Goal: Task Accomplishment & Management: Check status

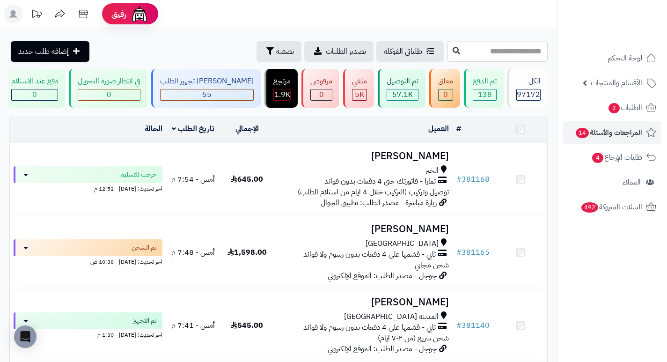
scroll to position [573, 0]
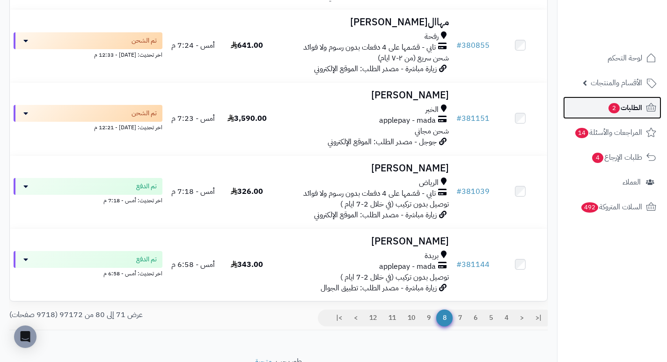
click at [607, 113] on span "الطلبات 2" at bounding box center [624, 107] width 35 height 13
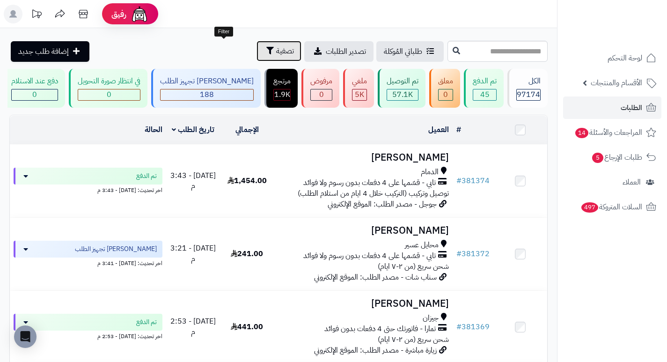
click at [276, 50] on span "تصفية" at bounding box center [285, 50] width 18 height 11
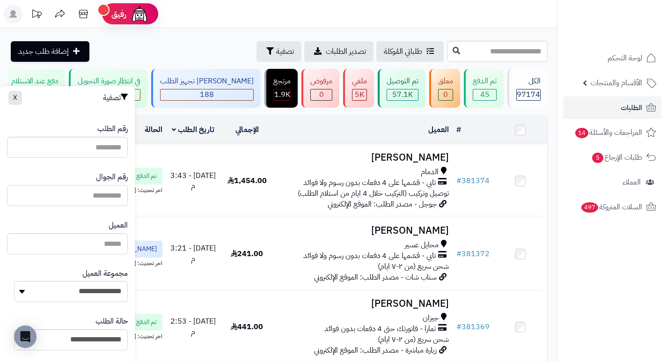
paste input "*********"
type input "*********"
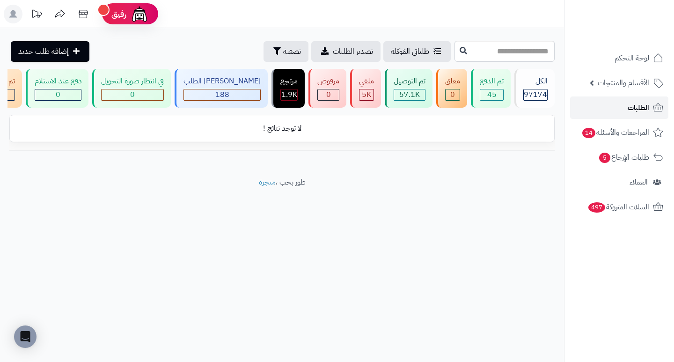
click at [637, 109] on span "الطلبات" at bounding box center [638, 107] width 22 height 13
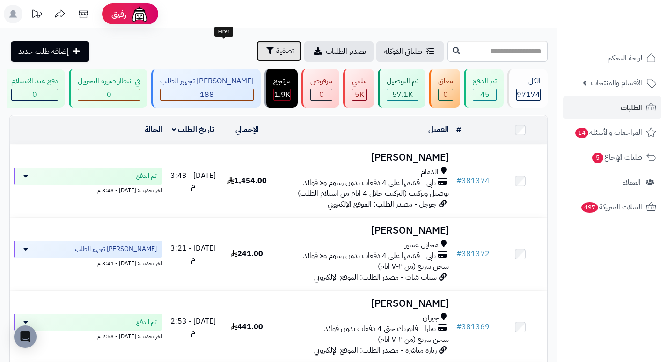
click at [276, 51] on span "تصفية" at bounding box center [285, 50] width 18 height 11
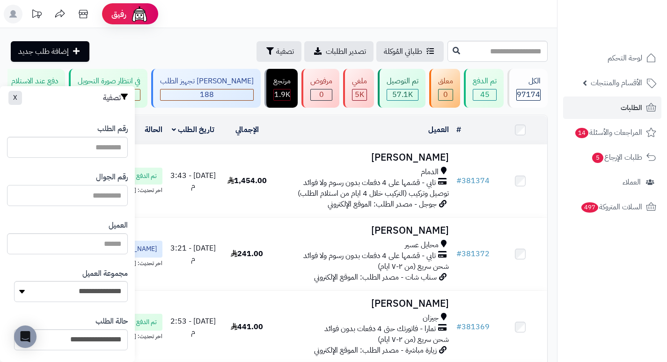
paste input "*********"
type input "*********"
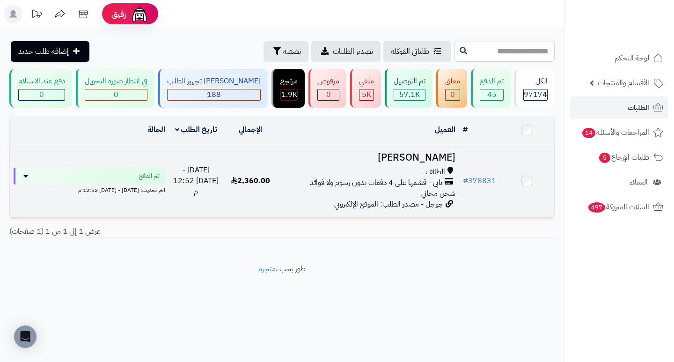
click at [438, 158] on h3 "[PERSON_NAME]" at bounding box center [368, 157] width 174 height 11
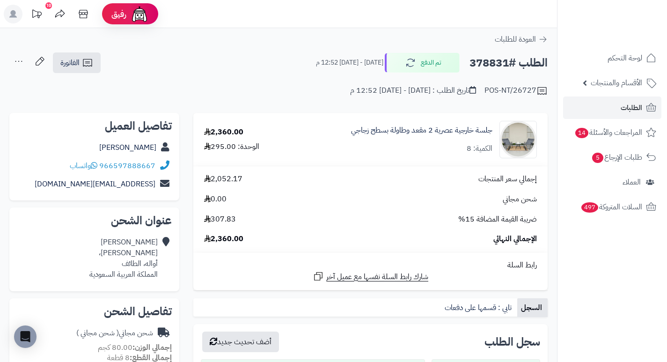
click at [492, 62] on h2 "الطلب #378831" at bounding box center [508, 62] width 78 height 19
copy h2 "378831"
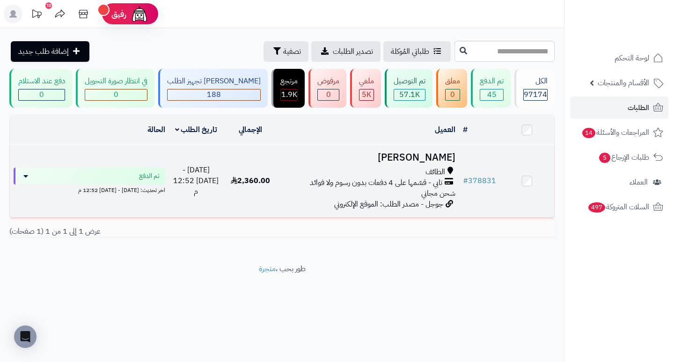
click at [429, 162] on h3 "[PERSON_NAME]" at bounding box center [368, 157] width 174 height 11
click at [422, 163] on h3 "[PERSON_NAME]" at bounding box center [368, 157] width 174 height 11
click at [413, 163] on h3 "[PERSON_NAME]" at bounding box center [368, 157] width 174 height 11
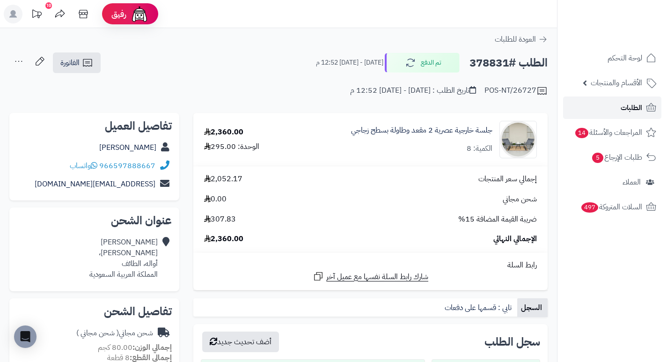
click at [602, 108] on link "الطلبات" at bounding box center [612, 107] width 98 height 22
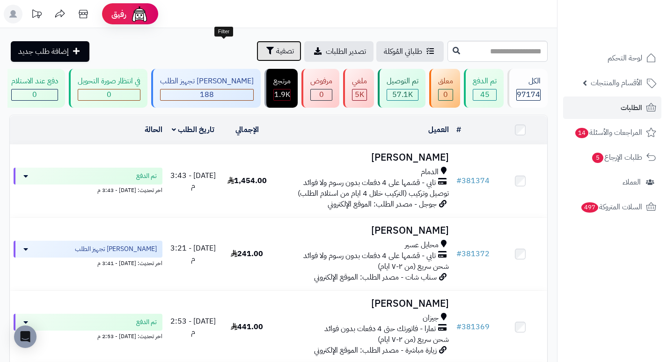
click at [276, 52] on span "تصفية" at bounding box center [285, 50] width 18 height 11
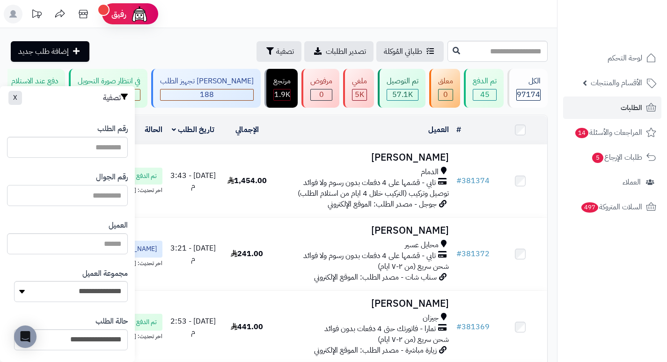
paste input "*********"
type input "*********"
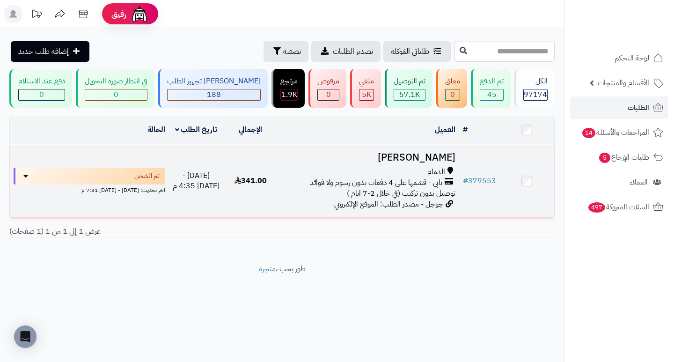
click at [424, 163] on h3 "[PERSON_NAME]" at bounding box center [368, 157] width 174 height 11
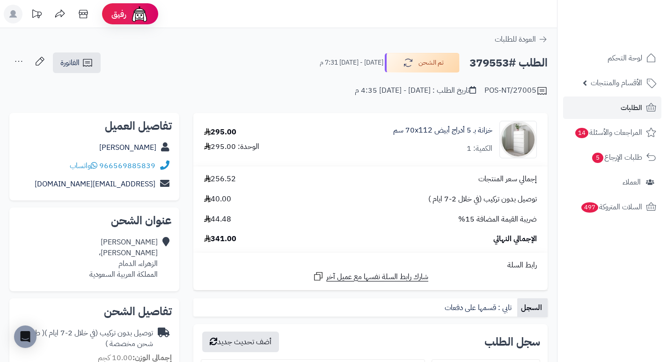
click at [486, 67] on h2 "الطلب #379553" at bounding box center [508, 62] width 78 height 19
copy h2 "379553"
click at [624, 109] on span "الطلبات" at bounding box center [631, 107] width 22 height 13
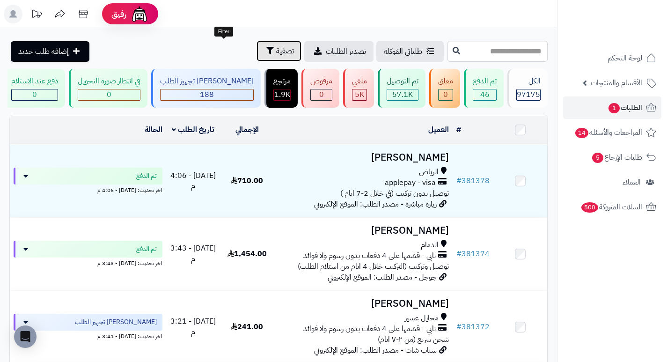
click at [276, 47] on span "تصفية" at bounding box center [285, 50] width 18 height 11
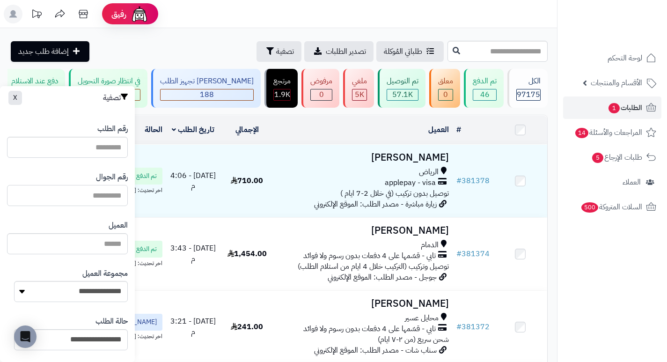
paste input "*********"
type input "*********"
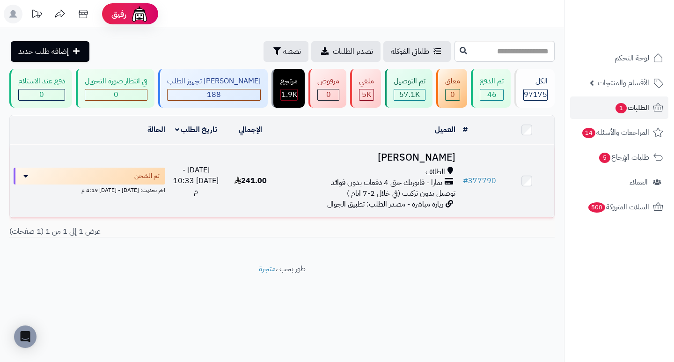
click at [449, 159] on h3 "[PERSON_NAME]" at bounding box center [368, 157] width 174 height 11
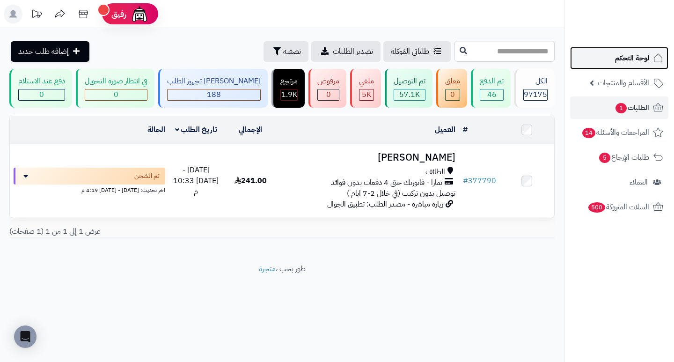
click at [629, 54] on span "لوحة التحكم" at bounding box center [632, 57] width 34 height 13
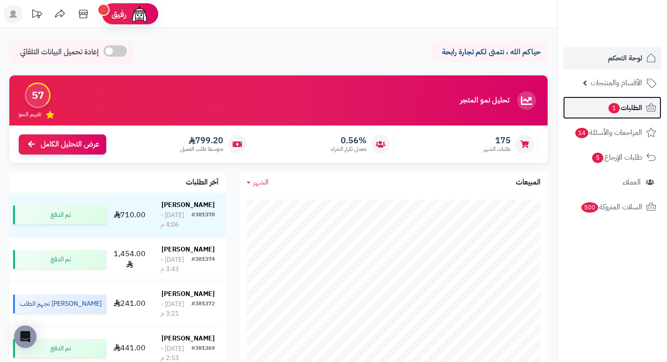
drag, startPoint x: 382, startPoint y: 45, endPoint x: 641, endPoint y: 103, distance: 265.1
click at [641, 103] on span "الطلبات 1" at bounding box center [624, 107] width 35 height 13
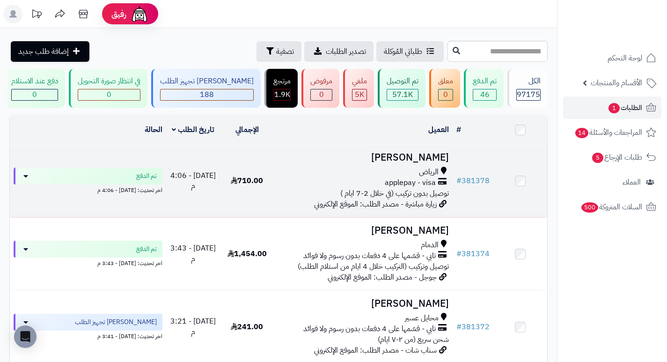
click at [435, 163] on h3 "[PERSON_NAME]" at bounding box center [362, 157] width 171 height 11
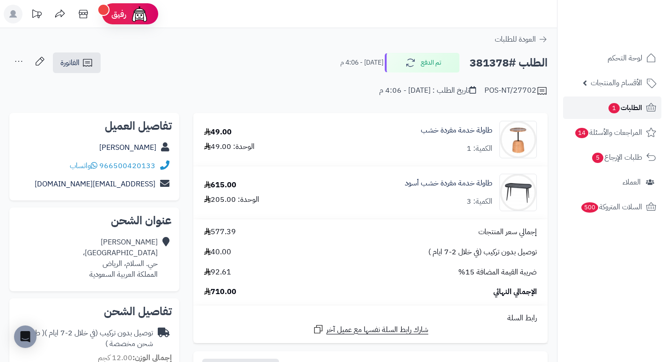
click at [622, 110] on span "الطلبات 1" at bounding box center [624, 107] width 35 height 13
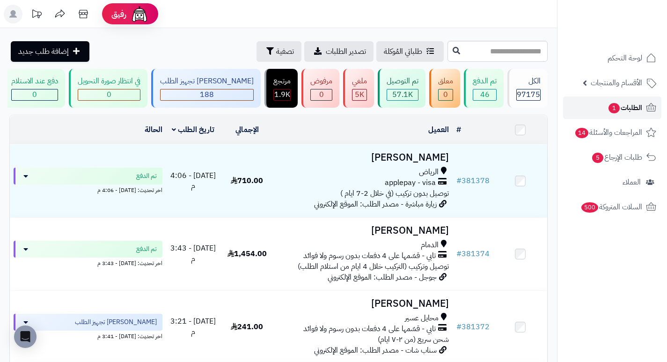
click at [621, 107] on span "الطلبات 1" at bounding box center [624, 107] width 35 height 13
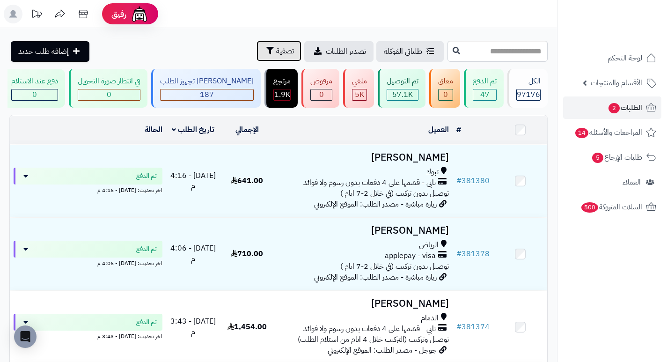
click at [276, 54] on span "تصفية" at bounding box center [285, 50] width 18 height 11
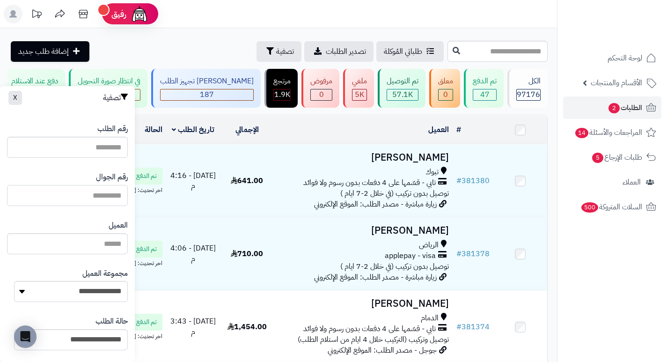
paste input "*********"
type input "*********"
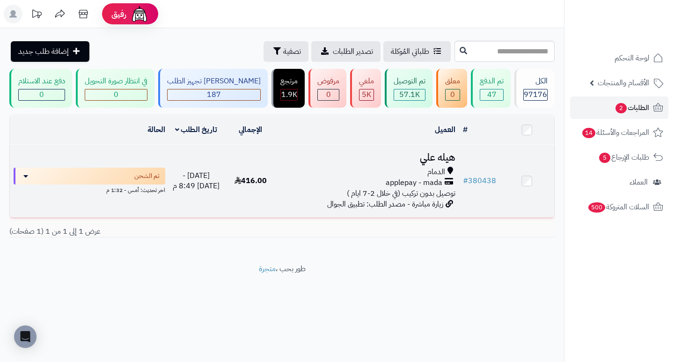
click at [433, 163] on h3 "هيله علي" at bounding box center [368, 157] width 174 height 11
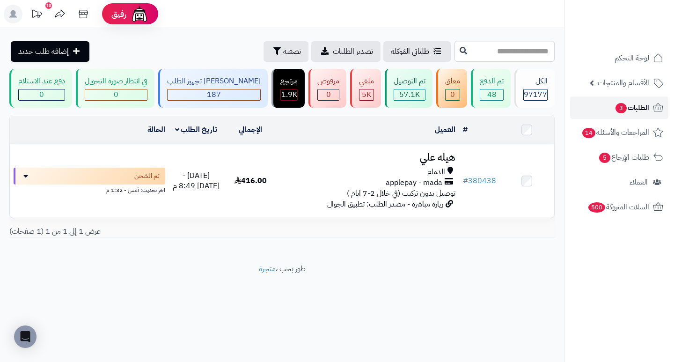
click at [633, 106] on span "الطلبات 3" at bounding box center [631, 107] width 35 height 13
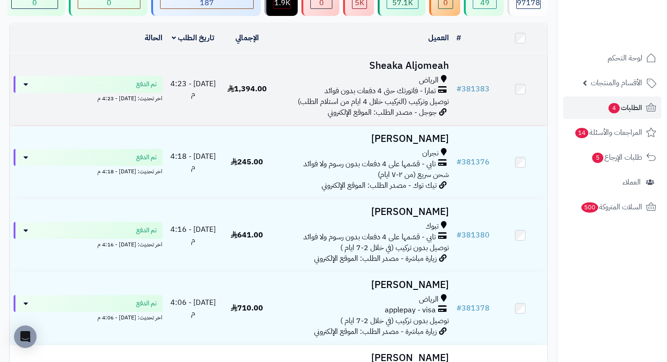
scroll to position [94, 0]
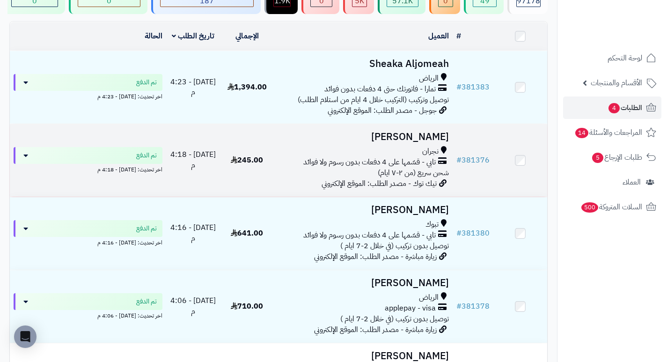
click at [435, 142] on h3 "[PERSON_NAME]" at bounding box center [362, 136] width 171 height 11
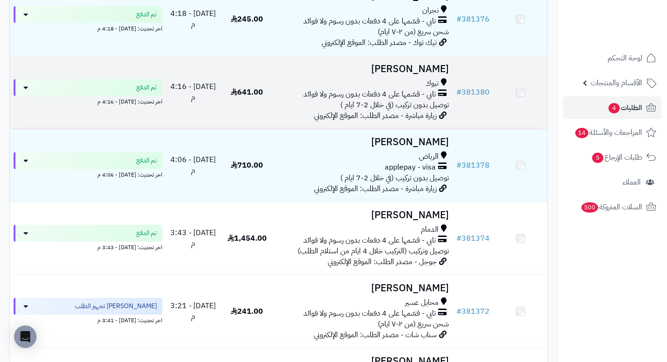
scroll to position [234, 0]
click at [405, 75] on h3 "[PERSON_NAME]" at bounding box center [362, 69] width 171 height 11
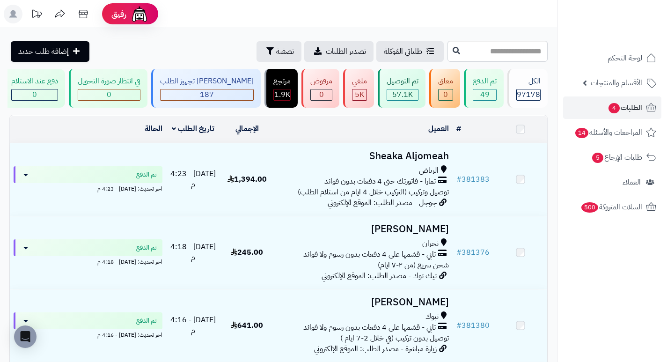
scroll to position [281, 0]
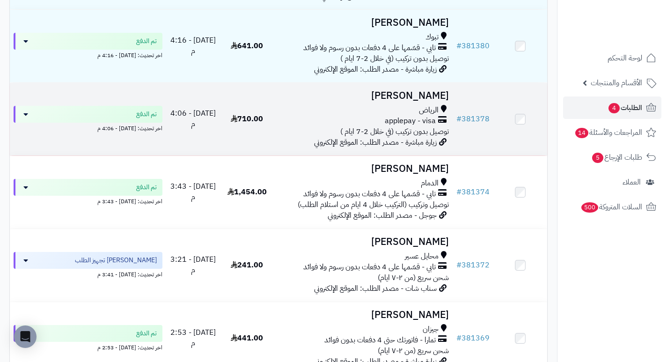
click at [443, 99] on h3 "[PERSON_NAME]" at bounding box center [362, 95] width 171 height 11
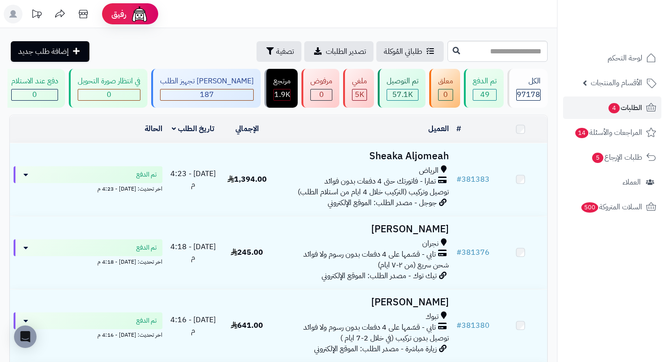
scroll to position [374, 0]
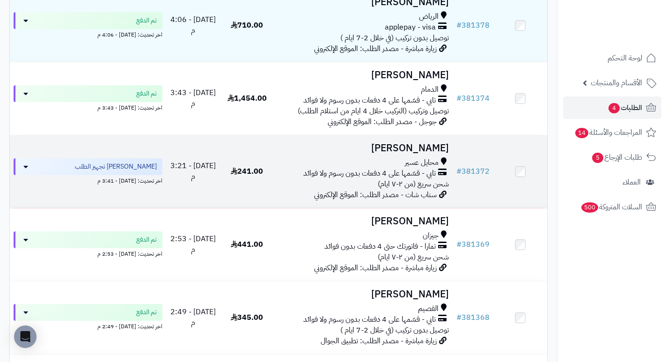
click at [432, 152] on h3 "[PERSON_NAME]" at bounding box center [362, 148] width 171 height 11
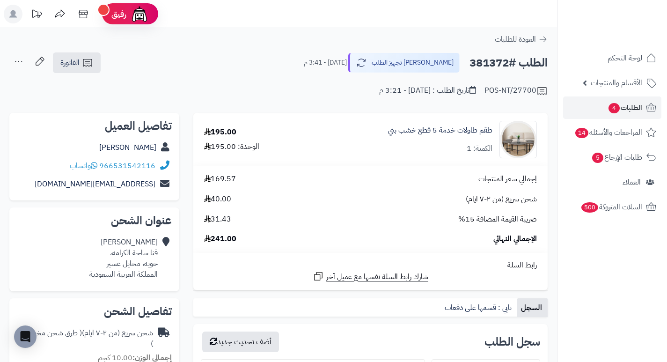
drag, startPoint x: 307, startPoint y: 84, endPoint x: 287, endPoint y: 100, distance: 25.9
click at [287, 100] on div "**********" at bounding box center [278, 79] width 557 height 54
drag, startPoint x: 287, startPoint y: 100, endPoint x: 275, endPoint y: 92, distance: 15.2
click at [275, 92] on div "POS-NT/27700 تاريخ الطلب : اليوم - 3:21 م" at bounding box center [278, 85] width 538 height 22
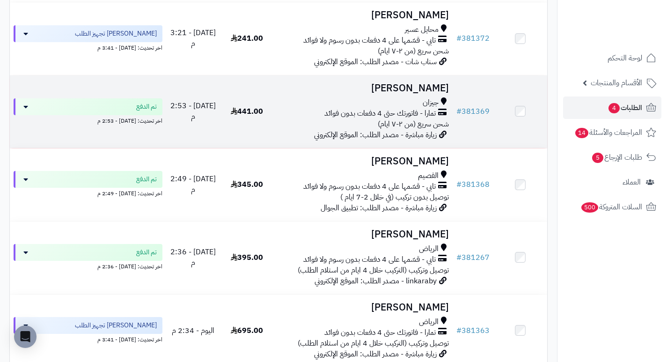
scroll to position [515, 0]
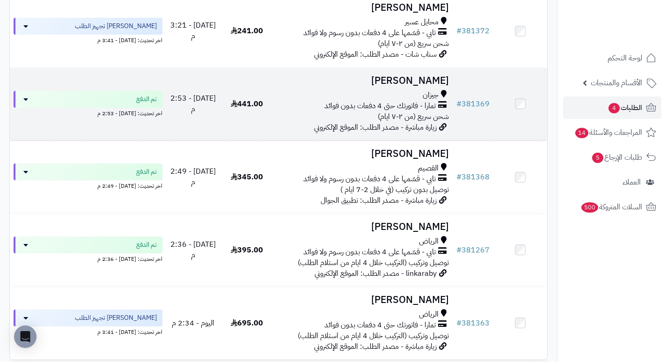
click at [417, 85] on h3 "[PERSON_NAME]" at bounding box center [362, 80] width 171 height 11
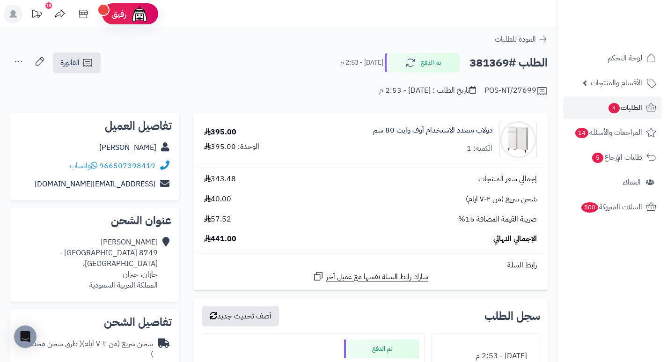
drag, startPoint x: 271, startPoint y: 80, endPoint x: 269, endPoint y: 69, distance: 11.0
click at [269, 69] on div "الطلب #381369 تم الدفع اليوم - 2:53 م الفاتورة طباعة الفاتورة إرسال الفاتورة إل…" at bounding box center [278, 63] width 538 height 22
click at [416, 130] on link "دولاب متعدد الاستخدام أوف وايت 80 سم" at bounding box center [432, 130] width 119 height 11
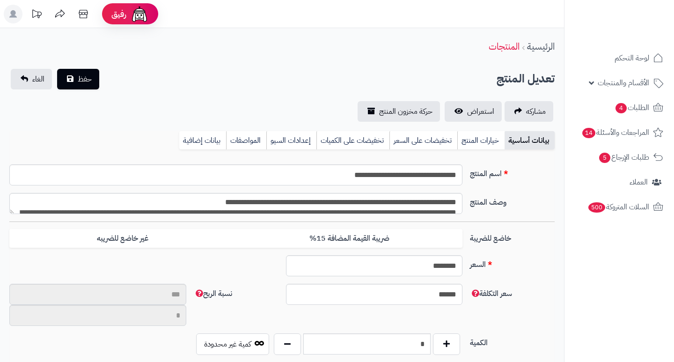
type input "**"
type input "**********"
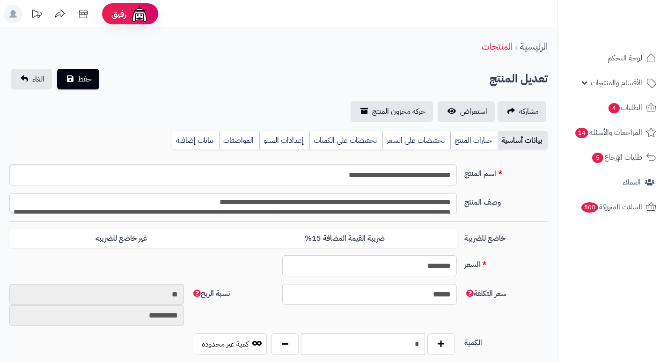
type input "******"
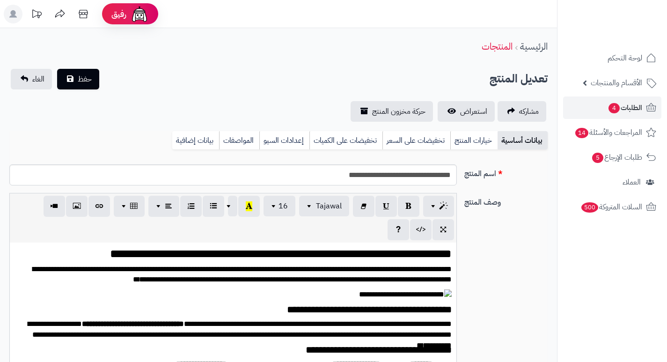
scroll to position [2135, 0]
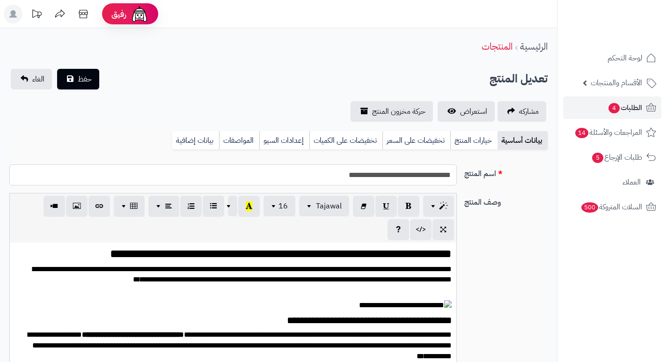
click at [390, 181] on input "**********" at bounding box center [232, 174] width 447 height 21
click at [390, 180] on input "**********" at bounding box center [232, 174] width 447 height 21
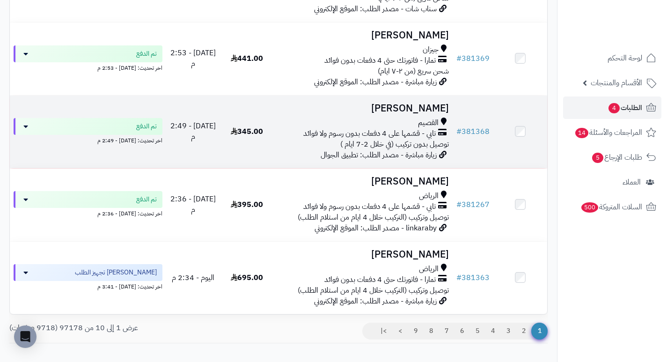
scroll to position [608, 0]
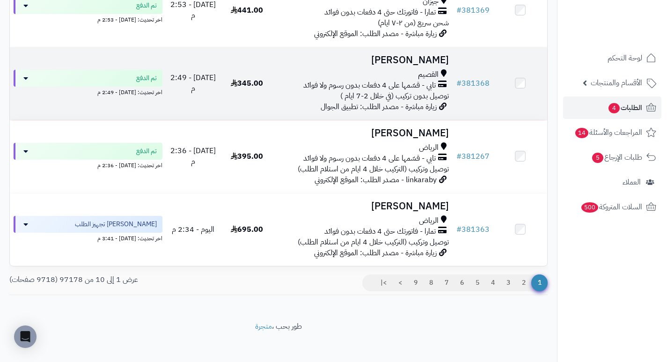
click at [383, 64] on h3 "Reema Alenazi" at bounding box center [362, 60] width 171 height 11
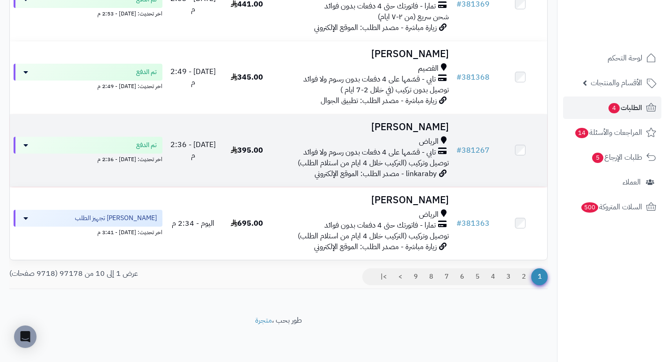
scroll to position [620, 0]
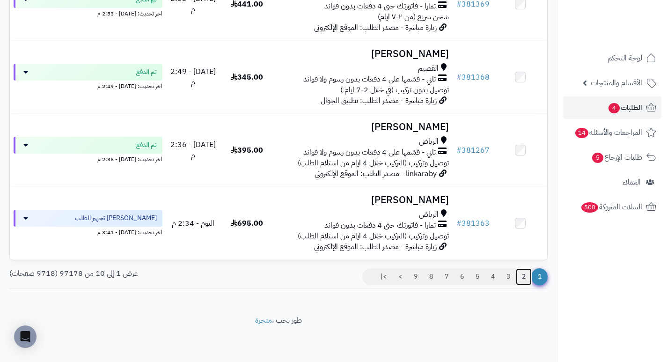
click at [524, 274] on link "2" at bounding box center [523, 276] width 16 height 17
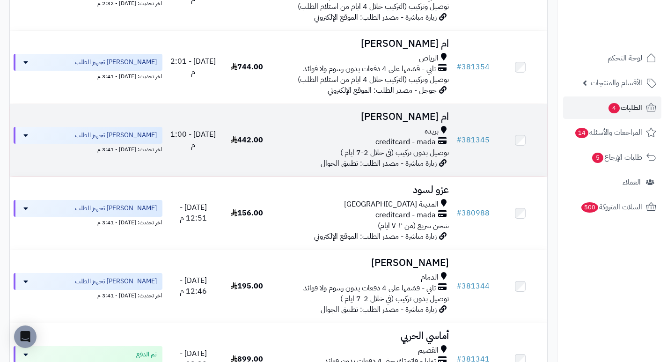
scroll to position [187, 0]
click at [435, 122] on h3 "ام [PERSON_NAME]" at bounding box center [362, 116] width 171 height 11
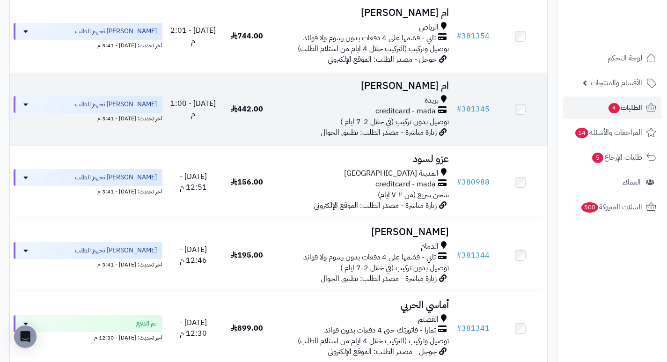
scroll to position [234, 0]
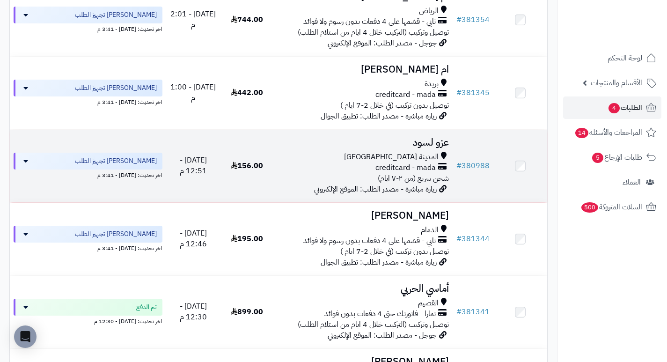
click at [445, 148] on h3 "عزو لسود" at bounding box center [362, 142] width 171 height 11
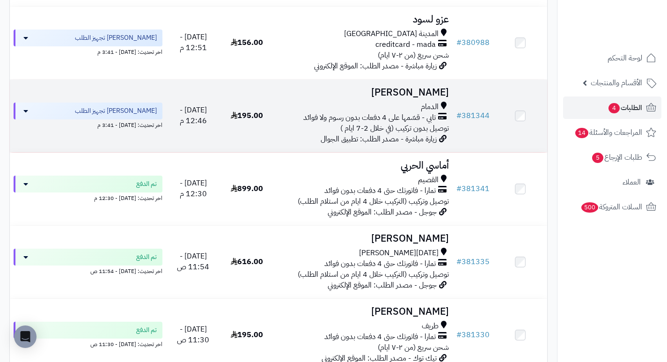
scroll to position [374, 0]
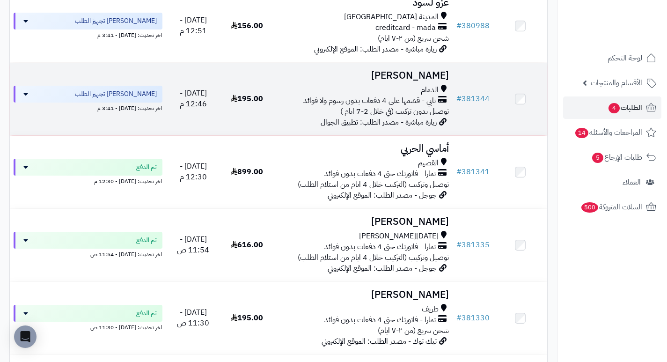
click at [421, 81] on h3 "خالد العيسى" at bounding box center [362, 75] width 171 height 11
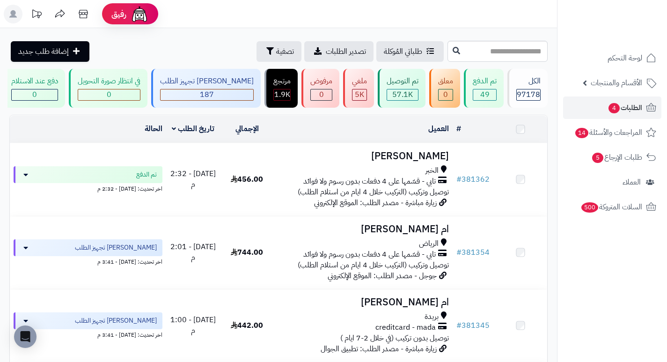
scroll to position [374, 0]
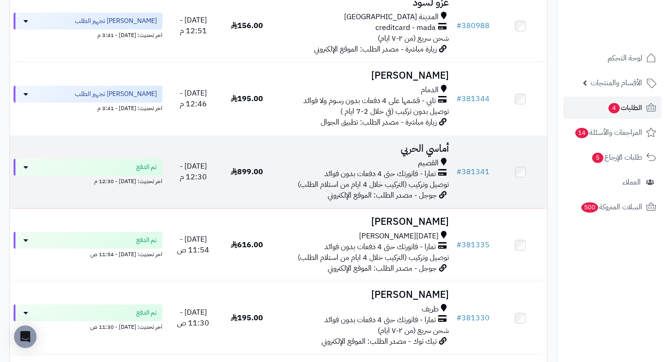
click at [422, 153] on h3 "أماسي الحربي" at bounding box center [362, 148] width 171 height 11
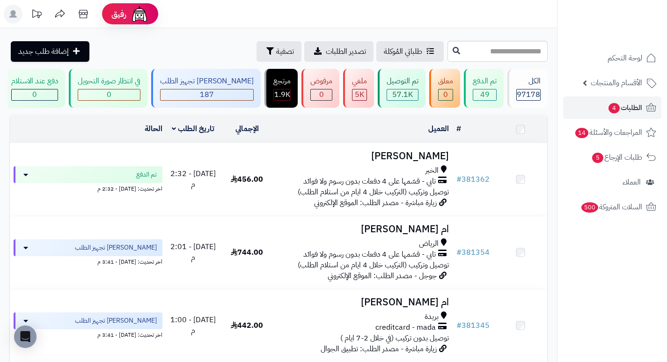
scroll to position [467, 0]
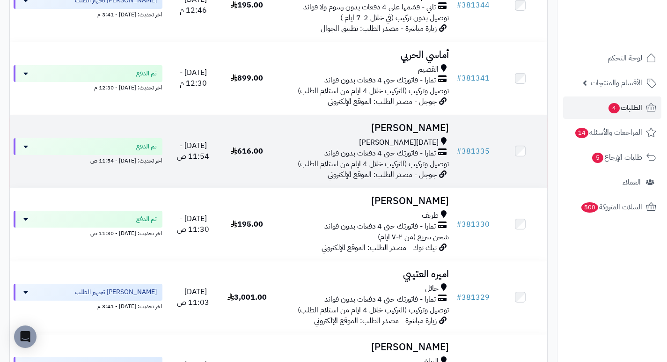
click at [429, 133] on h3 "[PERSON_NAME]" at bounding box center [362, 128] width 171 height 11
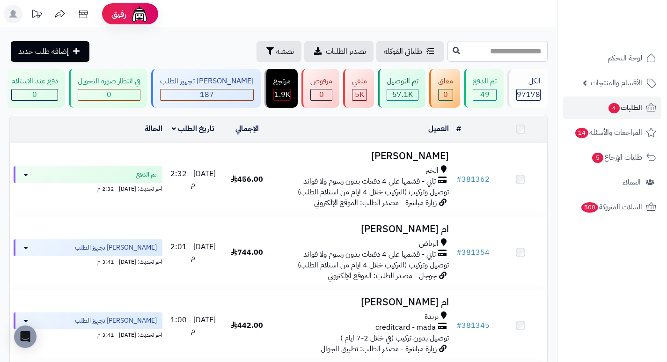
scroll to position [561, 0]
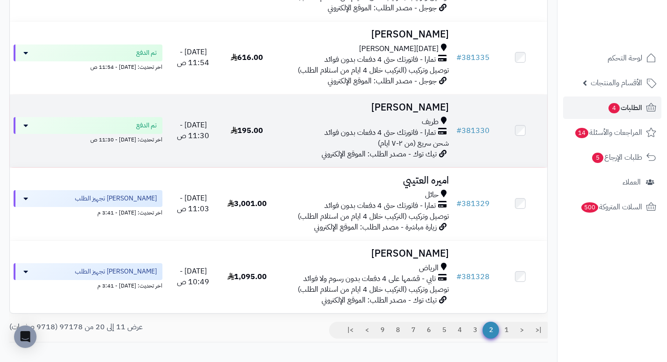
click at [436, 109] on h3 "[PERSON_NAME]" at bounding box center [362, 107] width 171 height 11
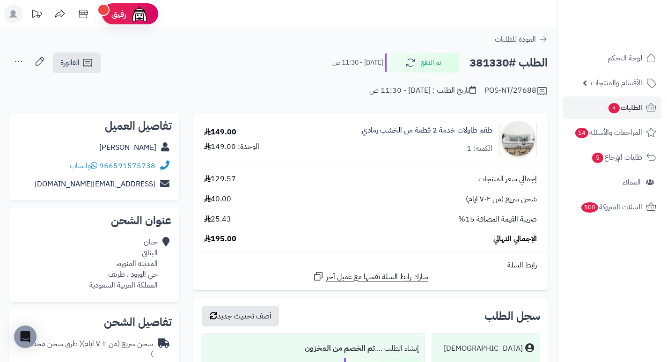
drag, startPoint x: 255, startPoint y: 71, endPoint x: 319, endPoint y: 79, distance: 65.0
click at [271, 60] on div "الطلب #381330 تم الدفع اليوم - 11:30 ص الفاتورة طباعة الفاتورة إرسال الفاتورة إ…" at bounding box center [278, 63] width 538 height 22
click at [401, 130] on link "طقم طاولات خدمة 2 قطعة من الخشب رمادي" at bounding box center [427, 130] width 131 height 11
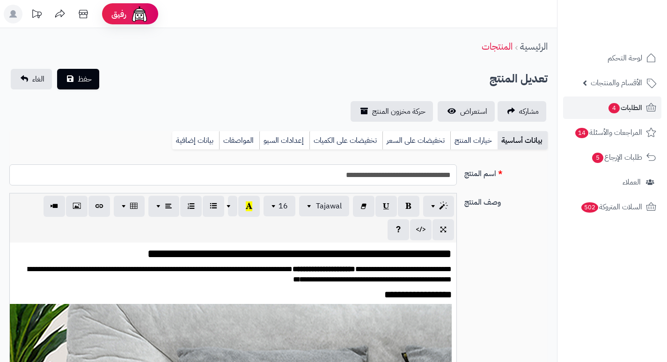
scroll to position [1118, 0]
click at [392, 177] on input "**********" at bounding box center [232, 174] width 447 height 21
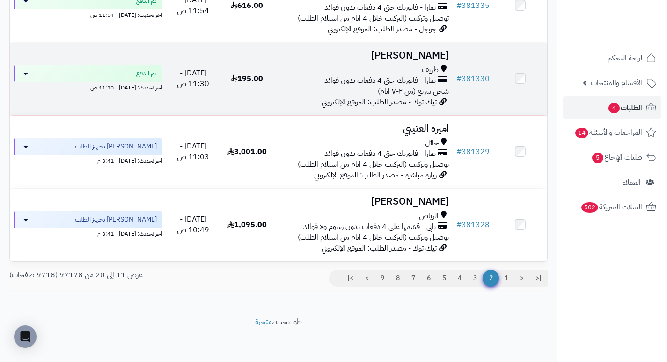
scroll to position [620, 0]
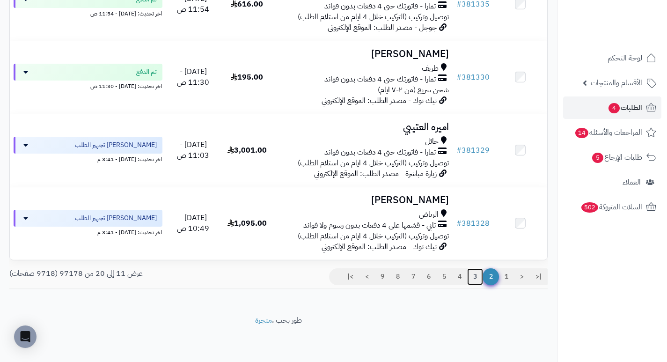
click at [472, 277] on link "3" at bounding box center [475, 276] width 16 height 17
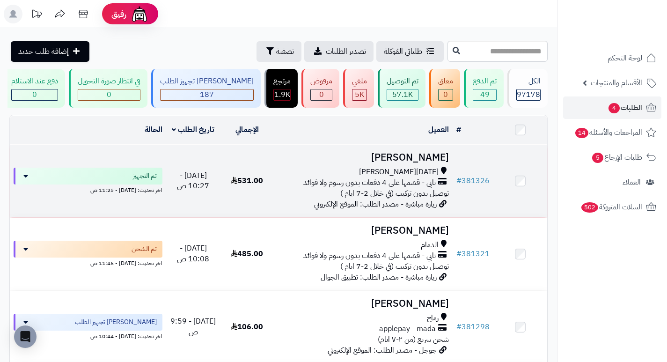
click at [439, 163] on h3 "[PERSON_NAME]" at bounding box center [362, 157] width 171 height 11
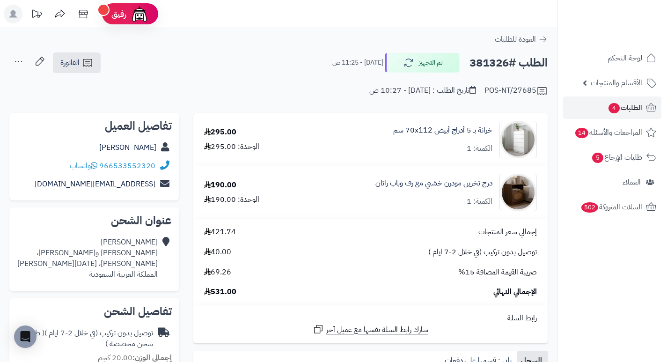
drag, startPoint x: 217, startPoint y: 50, endPoint x: 255, endPoint y: 39, distance: 39.3
click at [255, 39] on div "العودة للطلبات" at bounding box center [278, 39] width 557 height 11
drag, startPoint x: 265, startPoint y: 75, endPoint x: 234, endPoint y: 96, distance: 38.0
click at [234, 96] on div "**********" at bounding box center [278, 79] width 557 height 54
click at [422, 183] on link "درج تخزين مودرن خشبي مع رف وباب راتان" at bounding box center [433, 183] width 117 height 11
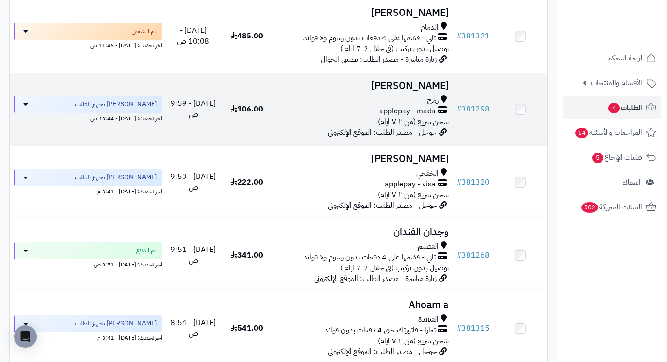
scroll to position [234, 0]
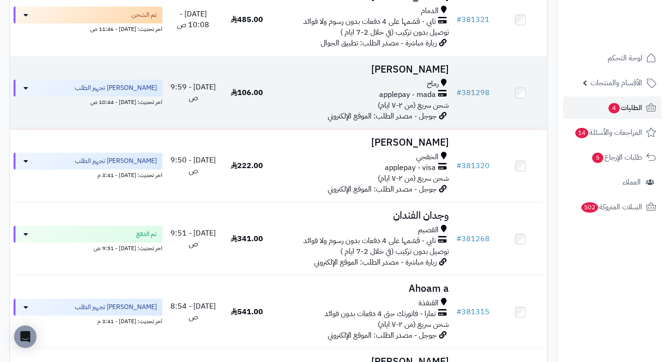
click at [422, 74] on h3 "[PERSON_NAME]" at bounding box center [362, 69] width 171 height 11
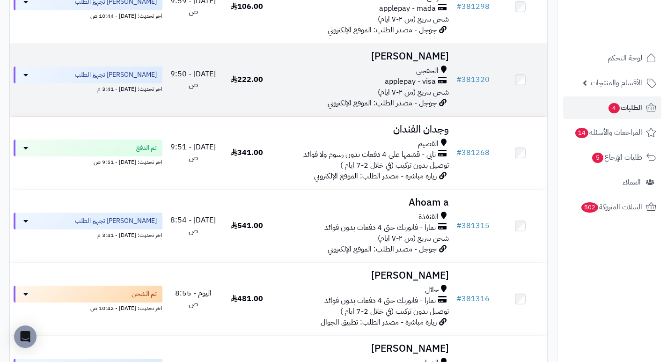
scroll to position [327, 0]
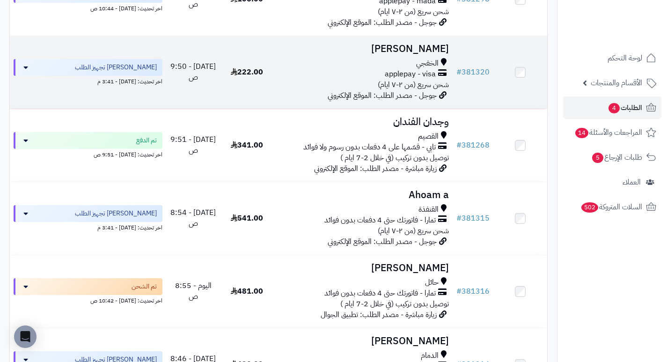
click at [419, 52] on h3 "[PERSON_NAME]" at bounding box center [362, 49] width 171 height 11
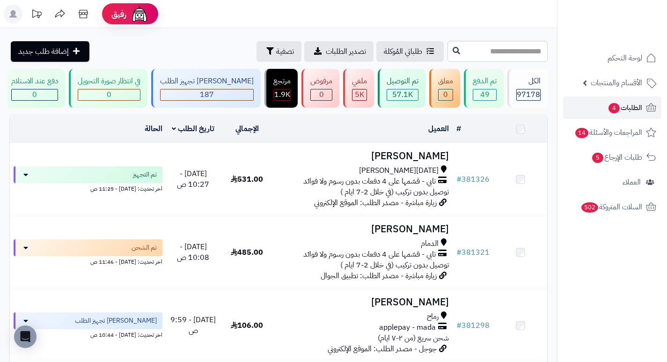
scroll to position [421, 0]
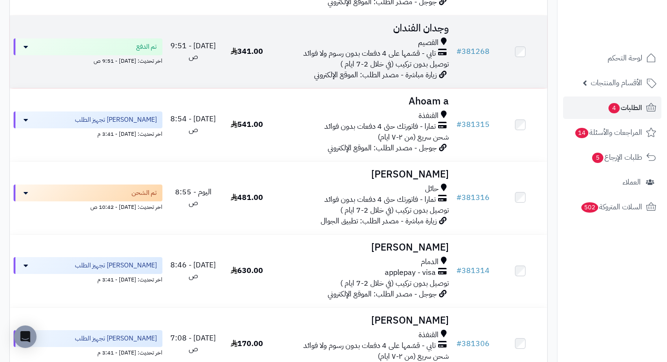
click at [431, 33] on h3 "وجدان الفندان" at bounding box center [362, 28] width 171 height 11
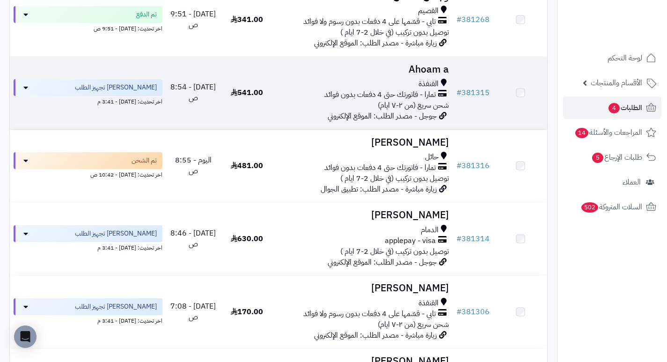
scroll to position [468, 0]
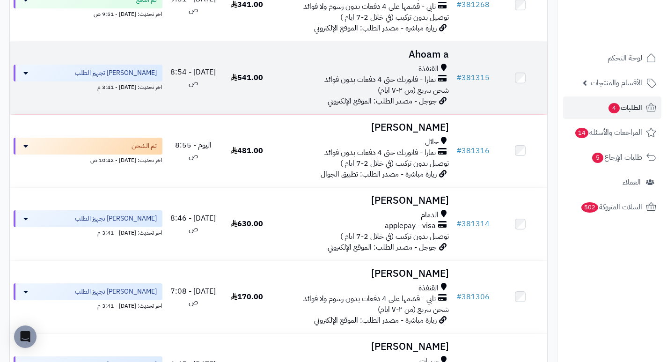
click at [432, 60] on h3 "Ahoam a" at bounding box center [362, 54] width 171 height 11
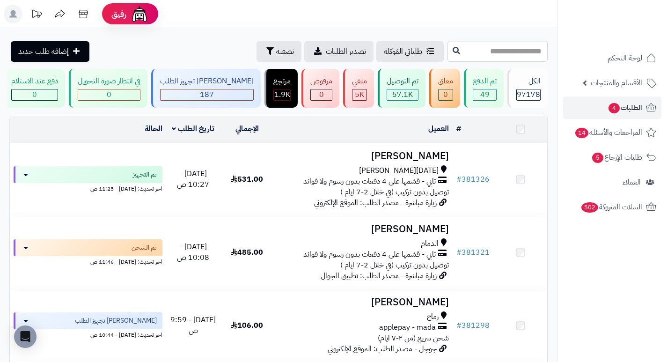
scroll to position [515, 0]
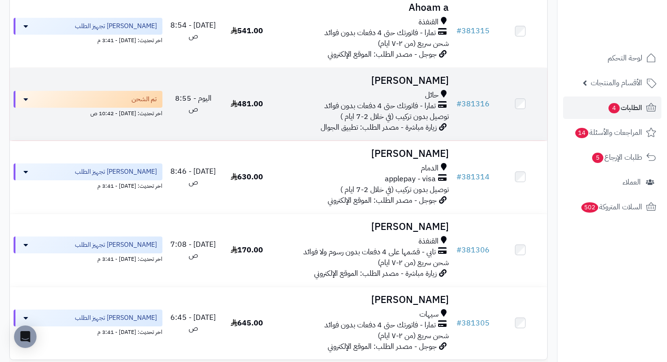
click at [443, 86] on h3 "[PERSON_NAME]" at bounding box center [362, 80] width 171 height 11
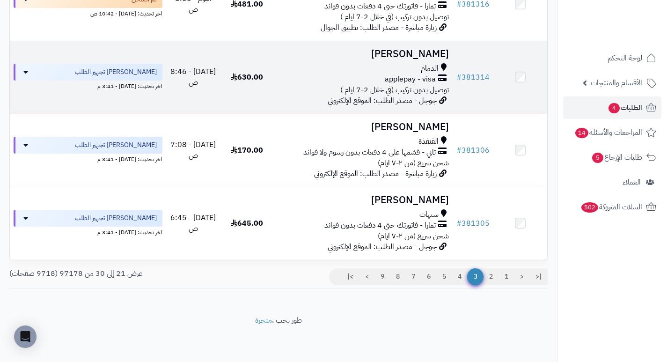
scroll to position [620, 0]
click at [404, 56] on h3 "[PERSON_NAME]" at bounding box center [362, 54] width 171 height 11
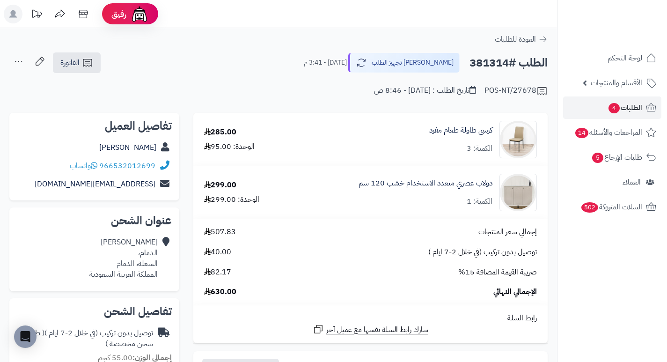
drag, startPoint x: 262, startPoint y: 58, endPoint x: 236, endPoint y: 54, distance: 27.0
click at [236, 54] on div "الطلب #381314 جاري تجهيز الطلب [DATE] - 3:41 م الفاتورة طباعة الفاتورة إرسال ال…" at bounding box center [278, 63] width 538 height 22
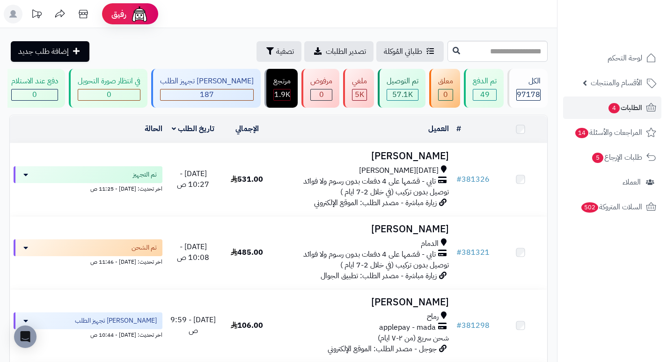
scroll to position [620, 0]
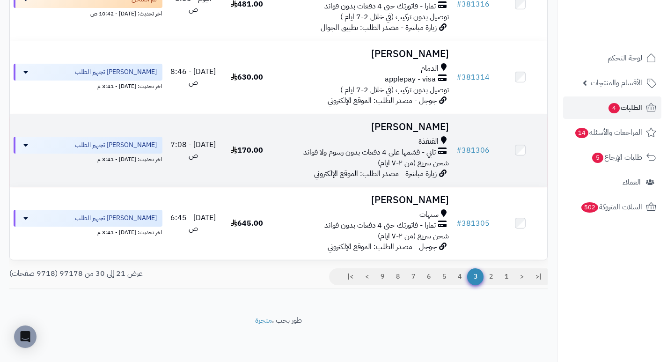
click at [417, 127] on h3 "محمد الزبيدي" at bounding box center [362, 127] width 171 height 11
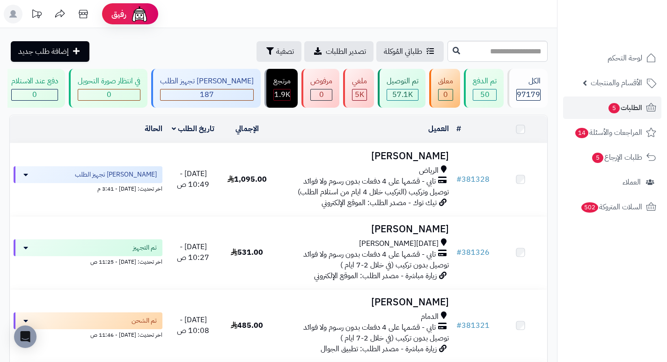
scroll to position [620, 0]
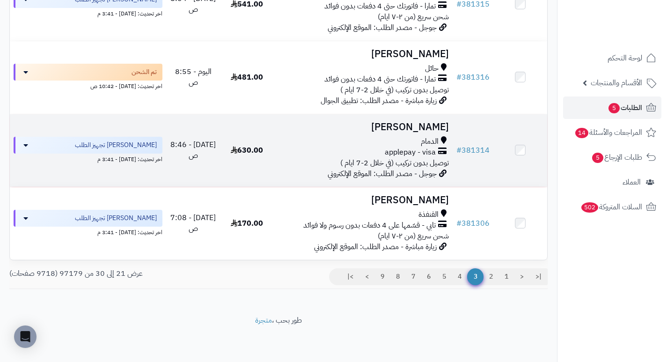
click at [405, 124] on h3 "[PERSON_NAME]" at bounding box center [362, 127] width 171 height 11
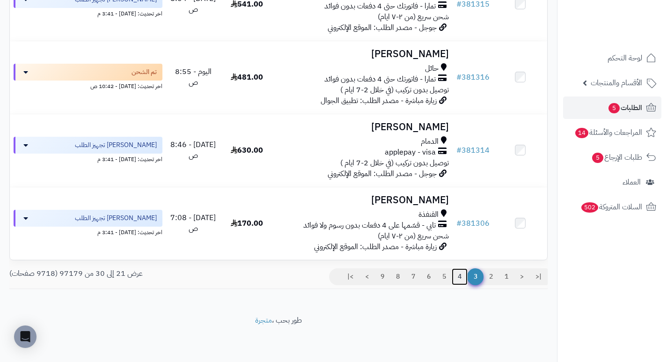
click at [460, 279] on link "4" at bounding box center [459, 276] width 16 height 17
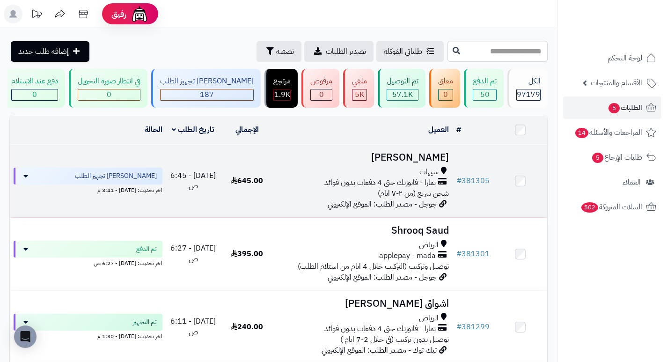
click at [421, 161] on h3 "محمد ال مبارك" at bounding box center [362, 157] width 171 height 11
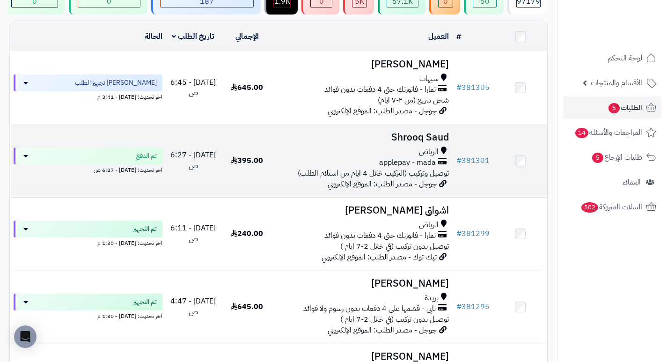
scroll to position [94, 0]
click at [422, 142] on h3 "Shrooq Saud" at bounding box center [362, 136] width 171 height 11
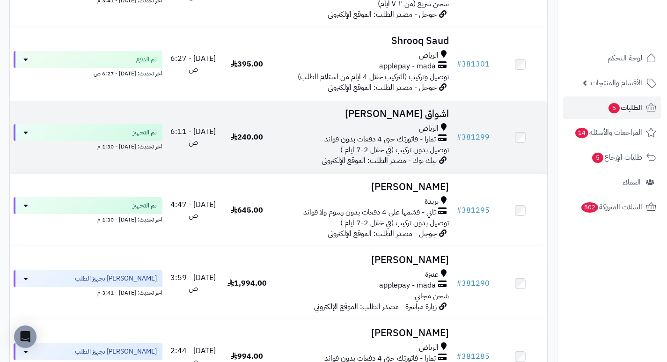
scroll to position [234, 0]
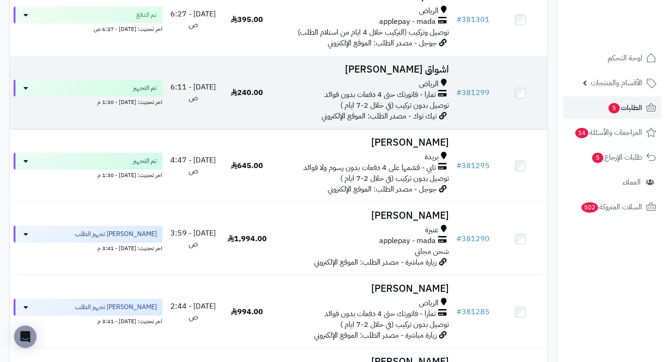
click at [427, 74] on h3 "اشواق [PERSON_NAME]" at bounding box center [362, 69] width 171 height 11
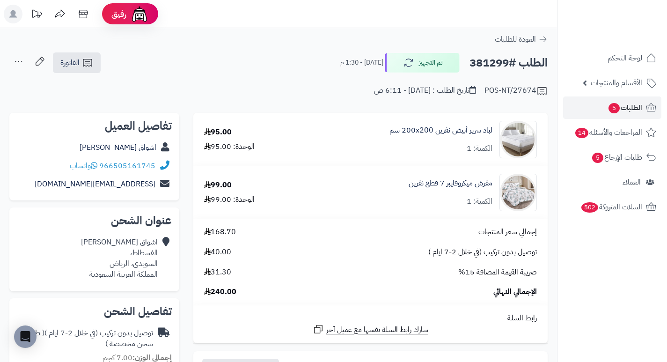
drag, startPoint x: 245, startPoint y: 105, endPoint x: 288, endPoint y: 39, distance: 78.8
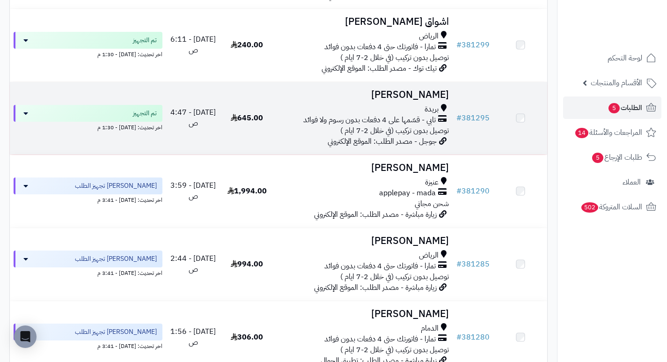
scroll to position [281, 0]
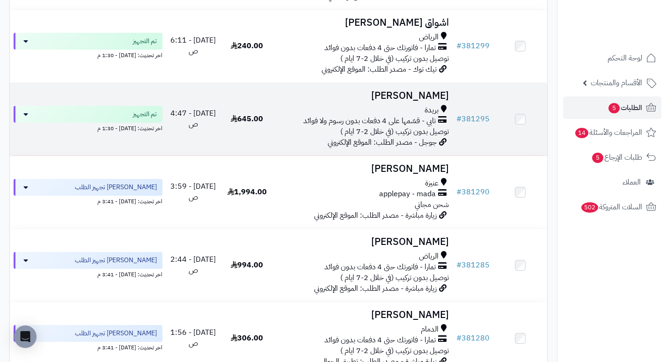
click at [443, 101] on h3 "طلال الخياري" at bounding box center [362, 95] width 171 height 11
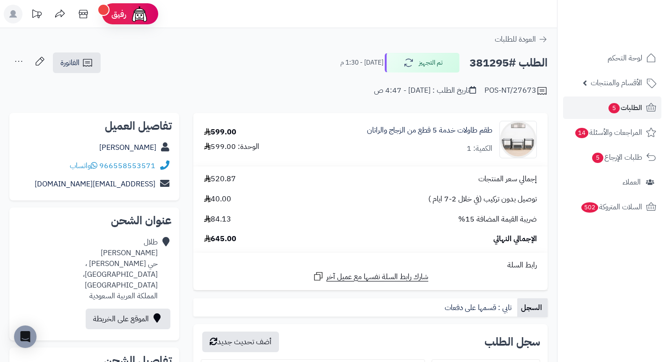
drag, startPoint x: 213, startPoint y: 71, endPoint x: 284, endPoint y: 58, distance: 72.6
click at [284, 58] on div "الطلب #381295 تم التجهيز اليوم - 1:30 م الفاتورة طباعة الفاتورة إرسال الفاتورة …" at bounding box center [278, 63] width 538 height 22
click at [385, 126] on link "طقم طاولات خدمة 5 قطع من الزجاج والراتان" at bounding box center [429, 130] width 125 height 11
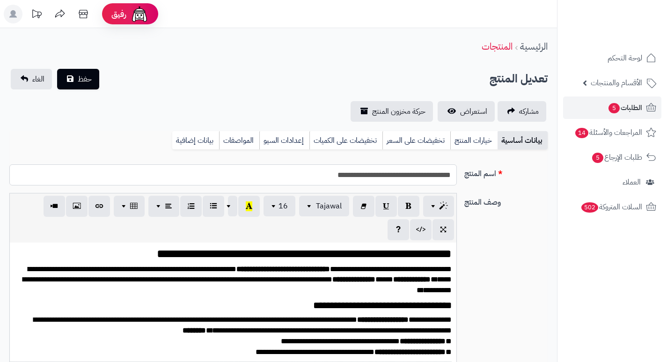
click at [410, 178] on input "**********" at bounding box center [232, 174] width 447 height 21
drag, startPoint x: 0, startPoint y: 0, endPoint x: 410, endPoint y: 178, distance: 446.9
click at [410, 178] on input "**********" at bounding box center [232, 174] width 447 height 21
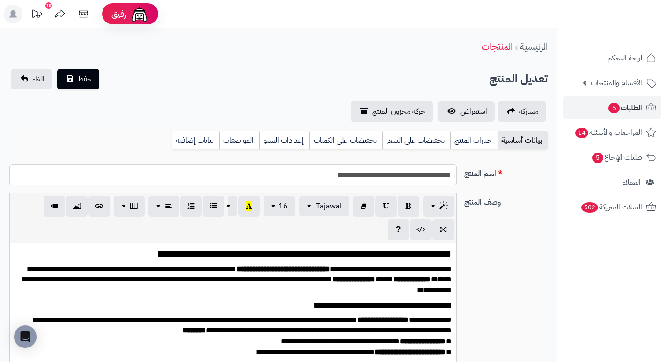
click at [410, 178] on input "**********" at bounding box center [232, 174] width 447 height 21
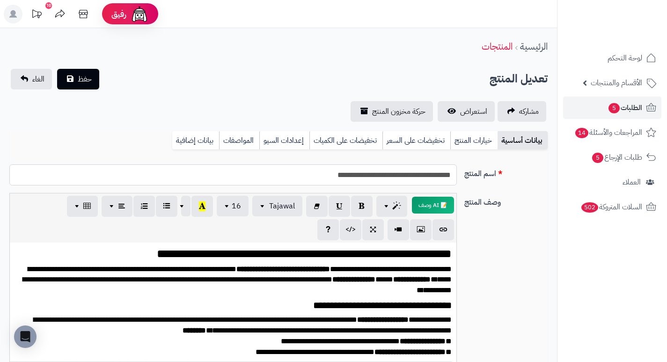
click at [410, 178] on input "**********" at bounding box center [232, 174] width 447 height 21
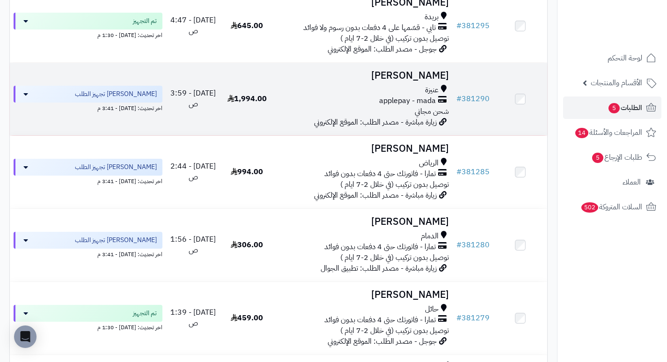
scroll to position [374, 0]
click at [415, 80] on h3 "[PERSON_NAME]" at bounding box center [362, 75] width 171 height 11
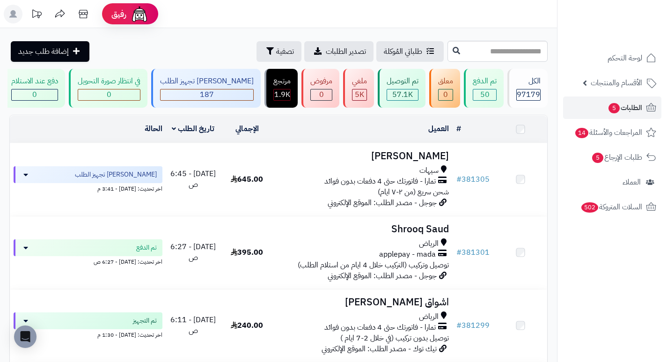
scroll to position [468, 0]
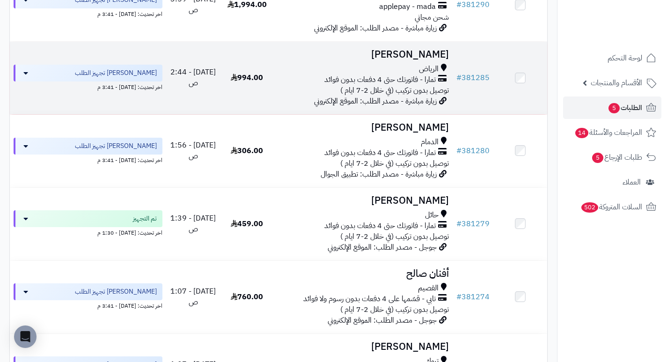
click at [427, 59] on h3 "[PERSON_NAME]" at bounding box center [362, 54] width 171 height 11
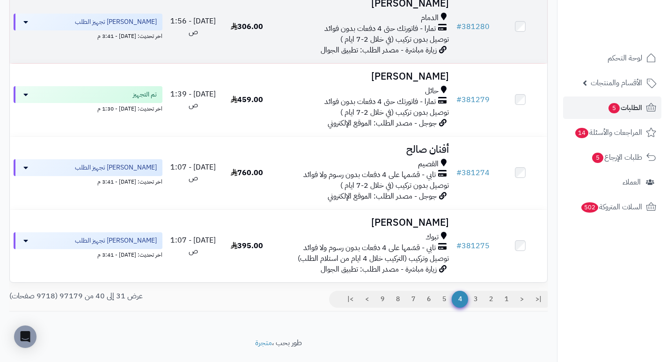
scroll to position [608, 0]
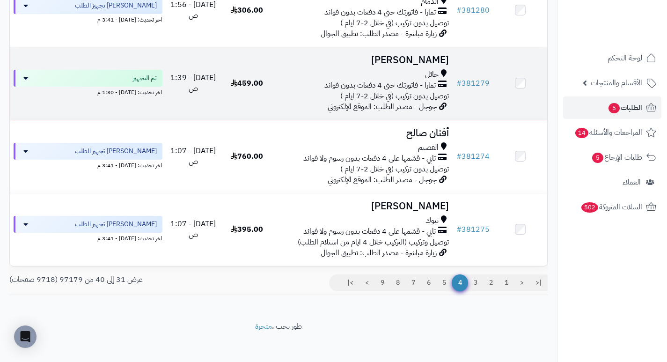
click at [415, 64] on h3 "[PERSON_NAME]" at bounding box center [362, 60] width 171 height 11
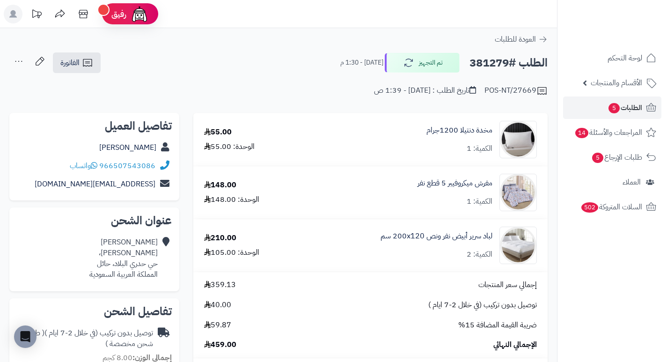
drag, startPoint x: 242, startPoint y: 58, endPoint x: 269, endPoint y: 62, distance: 27.4
click at [269, 62] on div "الطلب #381279 تم التجهيز [DATE] - 1:30 م الفاتورة طباعة الفاتورة إرسال الفاتورة…" at bounding box center [278, 63] width 538 height 22
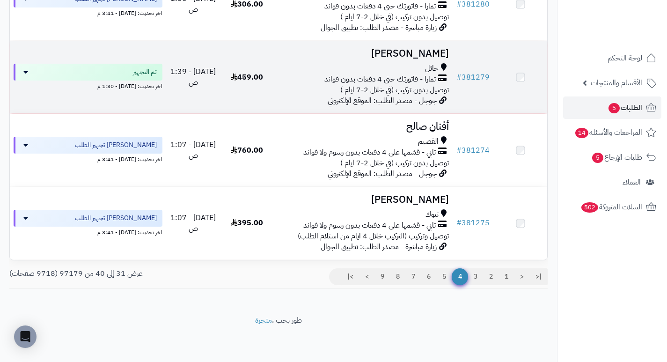
scroll to position [620, 0]
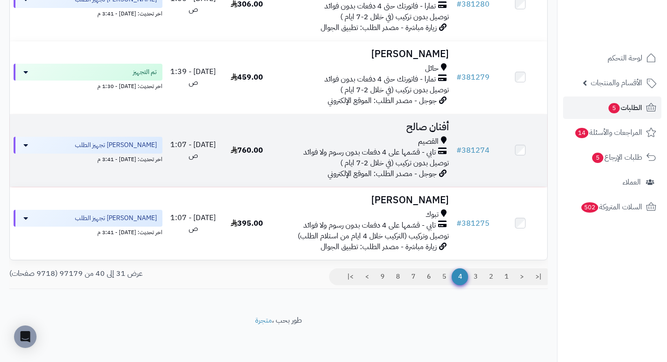
click at [455, 125] on td "# 381274" at bounding box center [472, 150] width 41 height 73
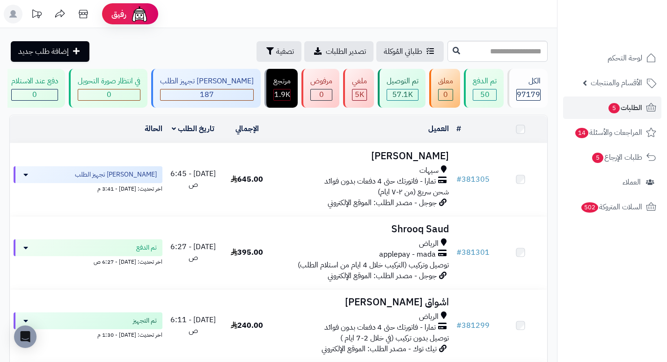
scroll to position [620, 0]
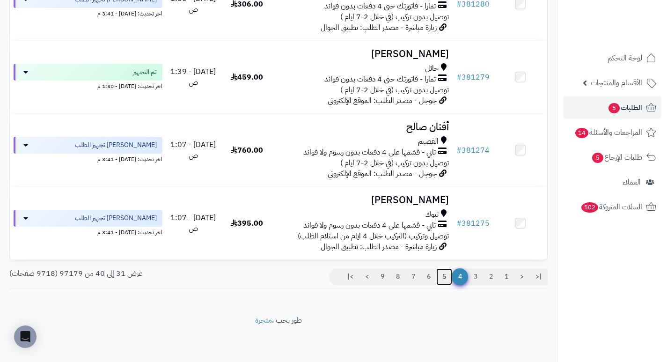
click at [443, 275] on link "5" at bounding box center [444, 276] width 16 height 17
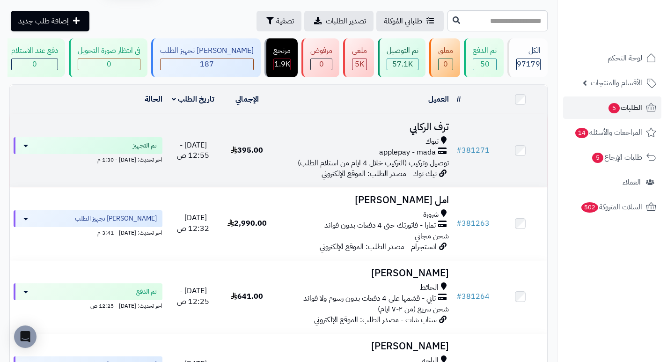
scroll to position [47, 0]
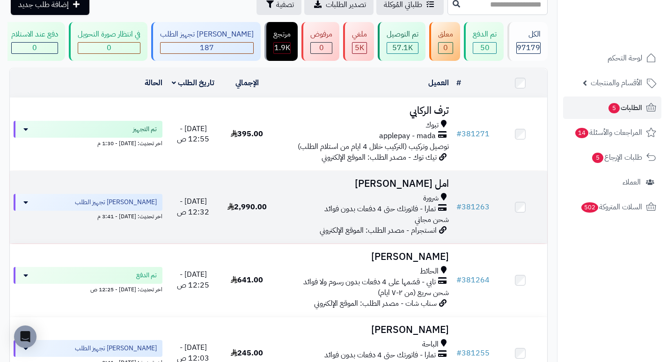
click at [428, 189] on h3 "امل الزهرانى" at bounding box center [362, 183] width 171 height 11
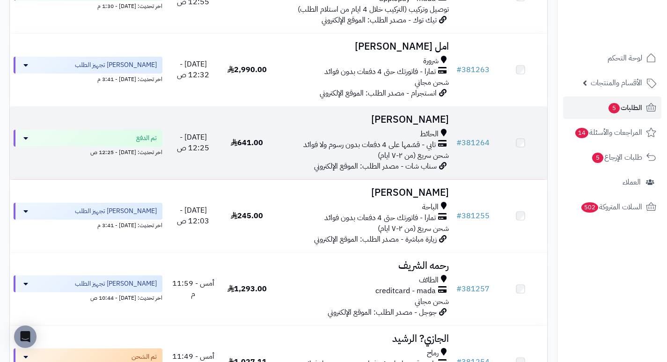
scroll to position [187, 0]
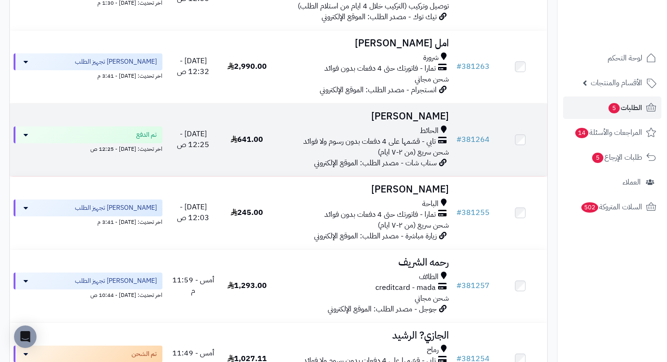
click at [413, 122] on h3 "[PERSON_NAME]" at bounding box center [362, 116] width 171 height 11
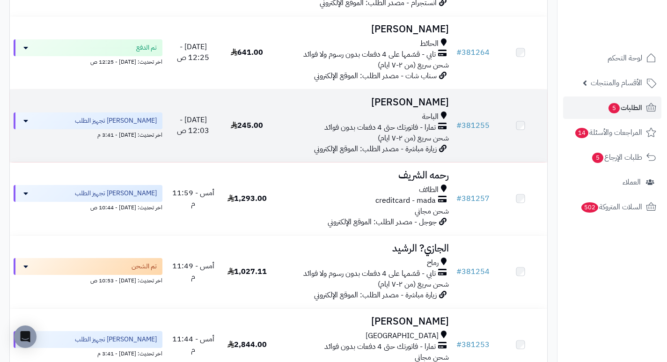
scroll to position [281, 0]
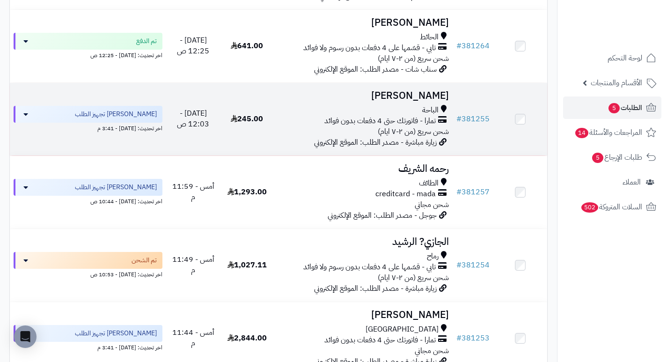
click at [417, 99] on h3 "[PERSON_NAME]" at bounding box center [362, 95] width 171 height 11
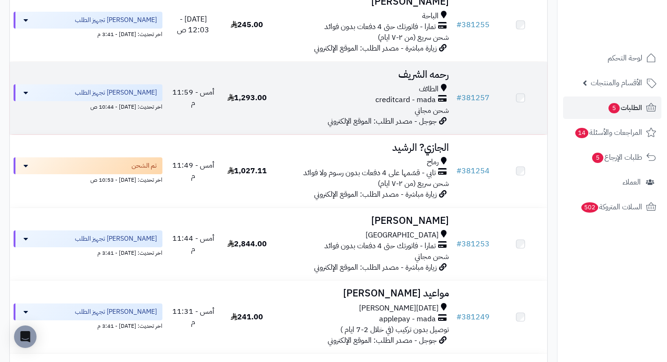
scroll to position [374, 0]
click at [432, 80] on h3 "رحمه الشريف" at bounding box center [362, 75] width 171 height 11
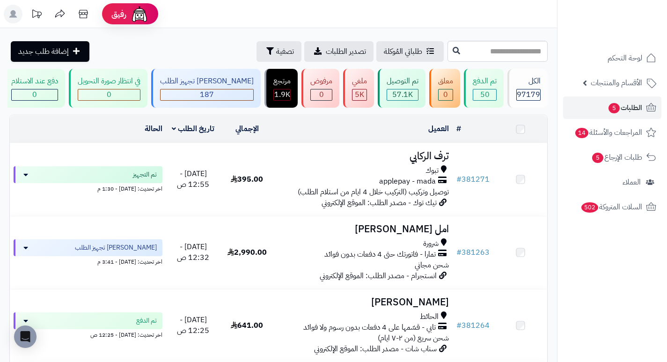
scroll to position [421, 0]
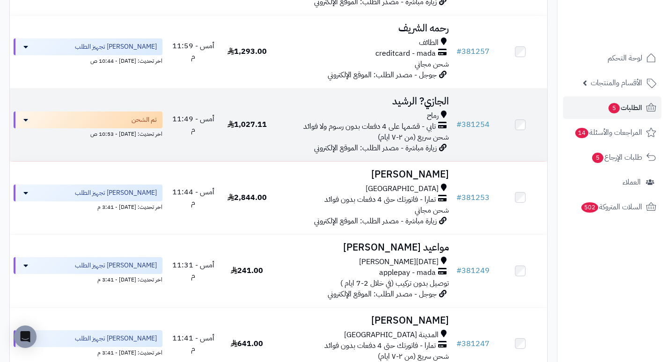
click at [440, 102] on h3 "الجازي? الرشيد" at bounding box center [362, 101] width 171 height 11
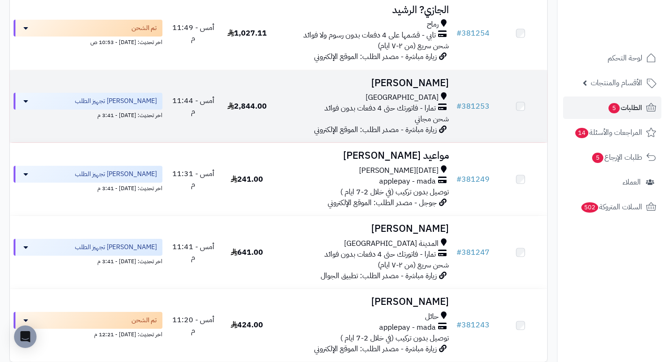
scroll to position [515, 0]
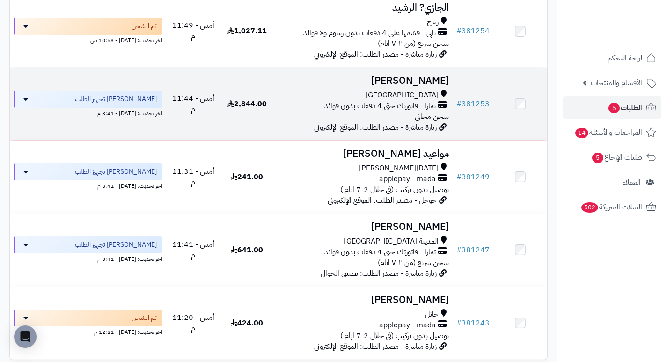
click at [427, 86] on h3 "[PERSON_NAME]" at bounding box center [362, 80] width 171 height 11
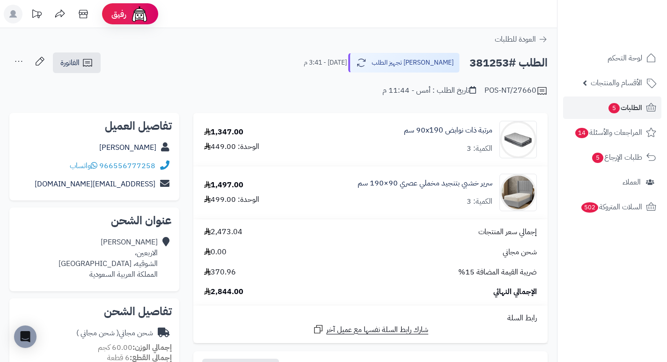
drag, startPoint x: 257, startPoint y: 68, endPoint x: 301, endPoint y: 58, distance: 45.0
click at [301, 58] on div "الطلب #381253 جاري تجهيز الطلب اليوم - 3:41 م الفاتورة طباعة الفاتورة إرسال الف…" at bounding box center [278, 63] width 538 height 22
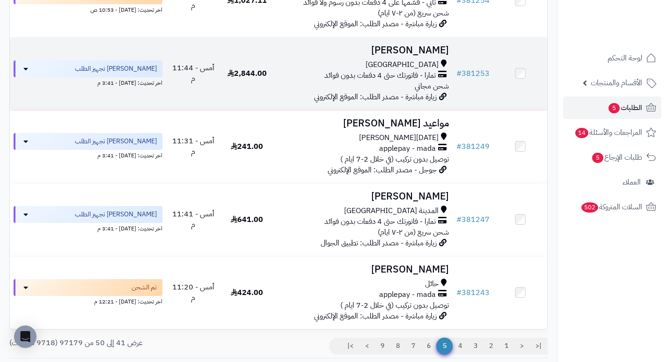
scroll to position [561, 0]
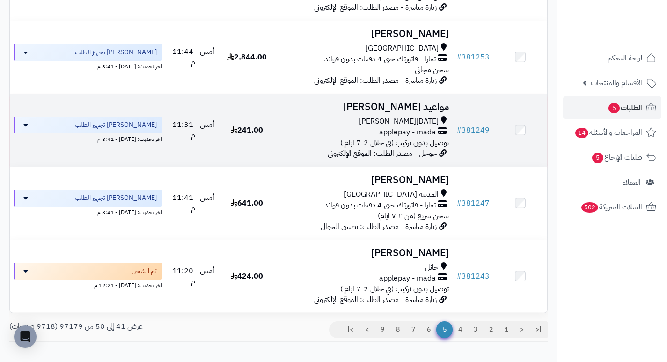
click at [418, 109] on h3 "مواعيد الغيثي" at bounding box center [362, 107] width 171 height 11
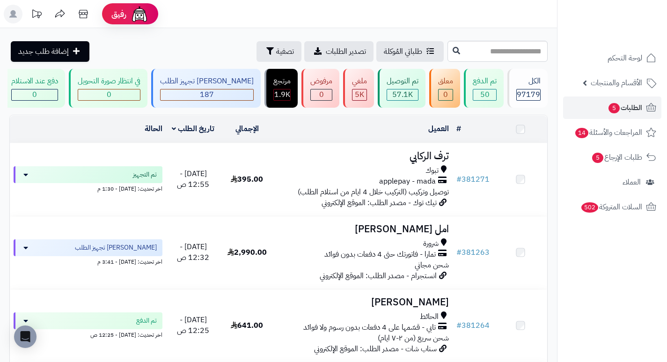
scroll to position [620, 0]
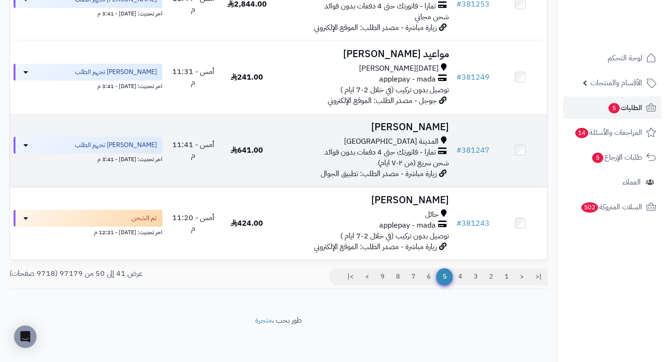
click at [434, 125] on h3 "سميه الحارثي" at bounding box center [362, 127] width 171 height 11
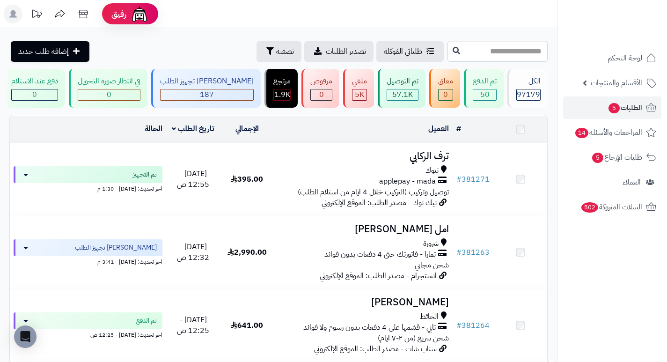
scroll to position [620, 0]
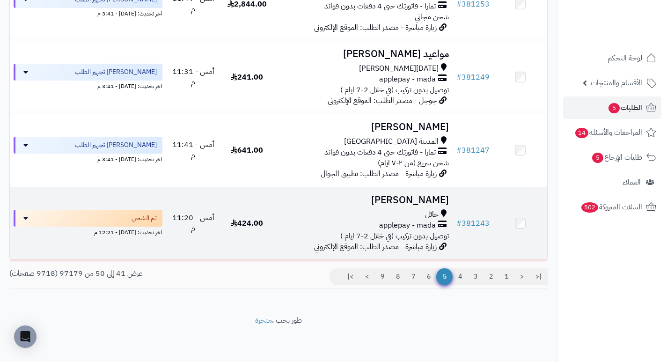
click at [421, 204] on h3 "منيفه الشمري" at bounding box center [362, 200] width 171 height 11
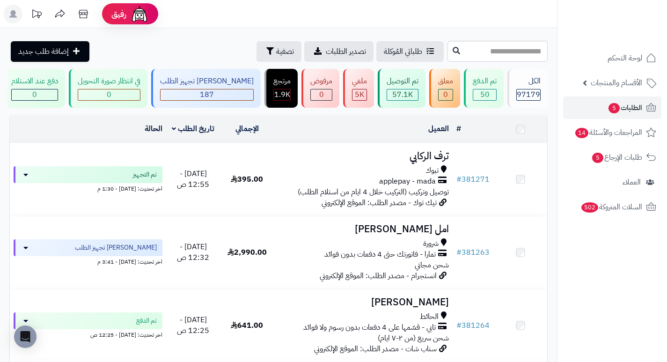
scroll to position [620, 0]
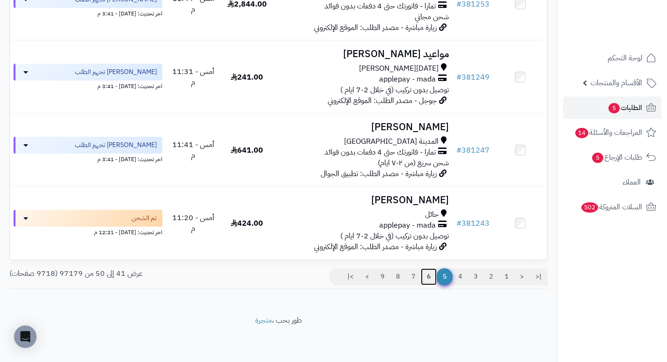
click at [428, 271] on link "6" at bounding box center [429, 276] width 16 height 17
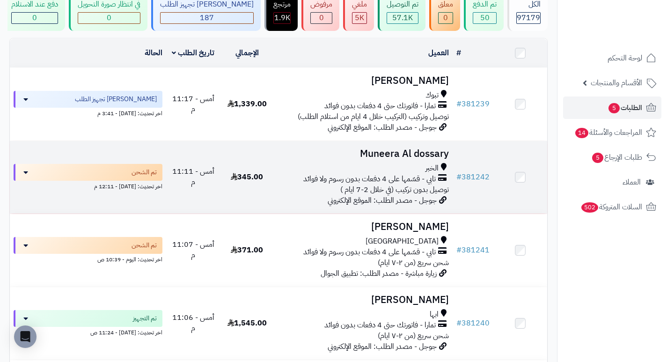
scroll to position [140, 0]
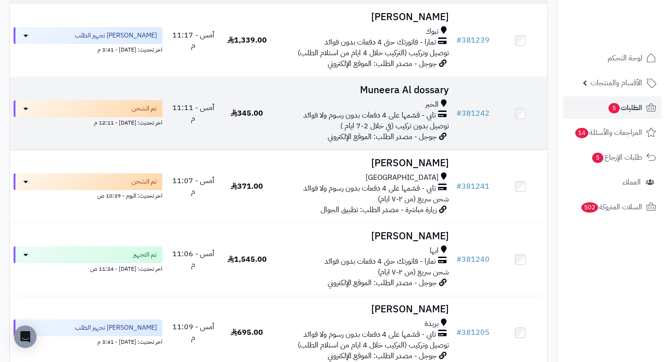
click at [395, 93] on h3 "Muneera Al dossary" at bounding box center [362, 90] width 171 height 11
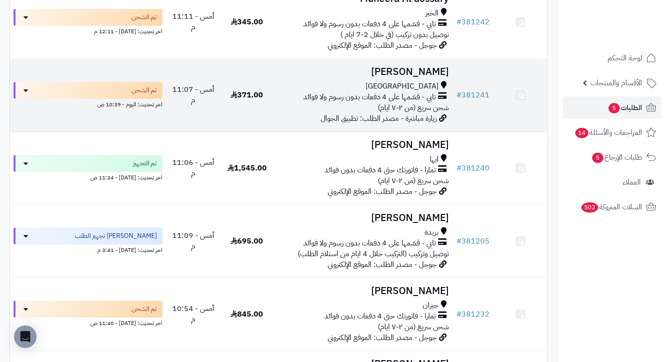
scroll to position [234, 0]
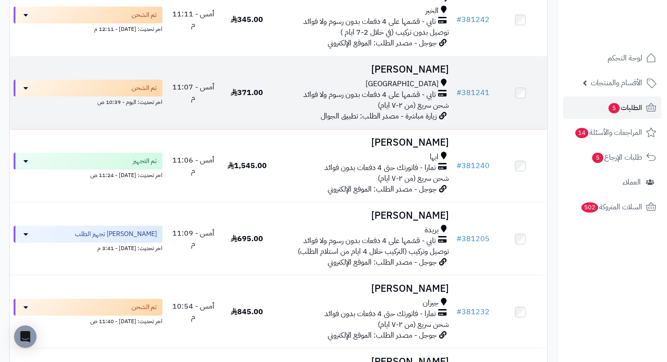
click at [431, 75] on h3 "[PERSON_NAME]" at bounding box center [362, 69] width 171 height 11
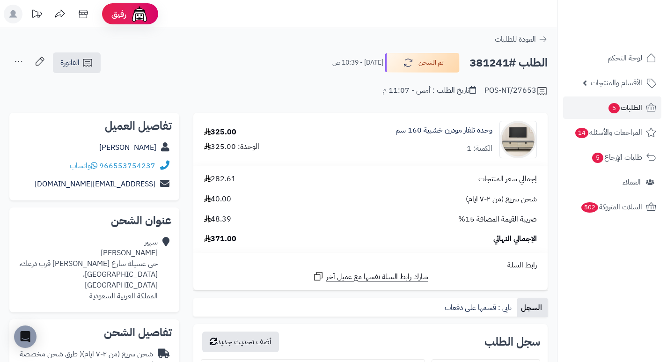
drag, startPoint x: 260, startPoint y: 49, endPoint x: 246, endPoint y: 58, distance: 16.6
click at [246, 58] on div "الطلب #381241 تم الشحن اليوم - 10:39 ص الفاتورة طباعة الفاتورة إرسال الفاتورة إ…" at bounding box center [278, 63] width 538 height 22
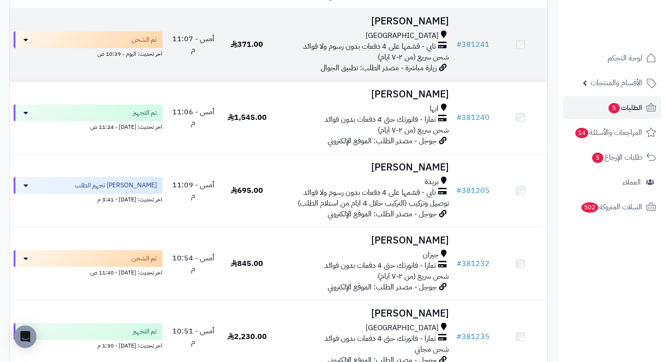
scroll to position [281, 0]
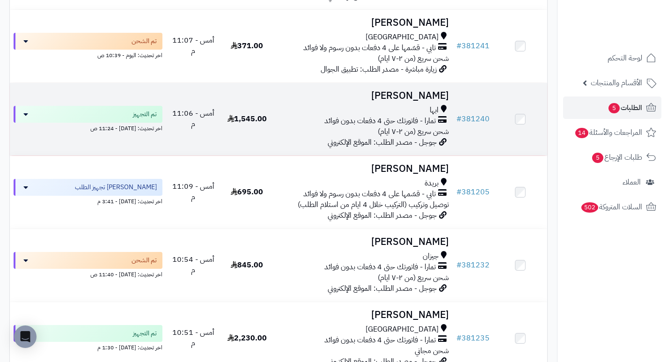
click at [423, 101] on h3 "أحلام عقران" at bounding box center [362, 95] width 171 height 11
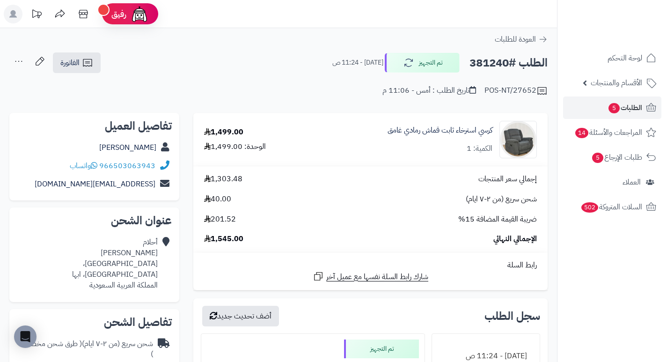
drag, startPoint x: 261, startPoint y: 59, endPoint x: 240, endPoint y: 55, distance: 21.6
click at [240, 55] on div "الطلب #381240 تم التجهيز اليوم - 11:24 ص الفاتورة طباعة الفاتورة إرسال الفاتورة…" at bounding box center [278, 63] width 538 height 22
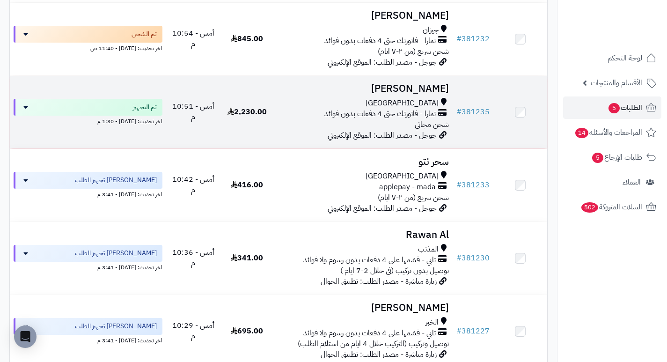
scroll to position [515, 0]
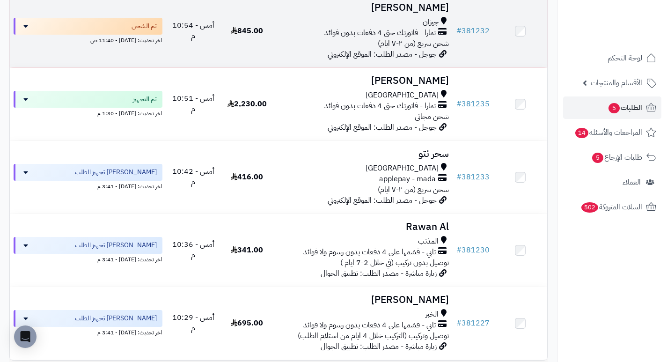
click at [431, 13] on h3 "محمد المالكي" at bounding box center [362, 7] width 171 height 11
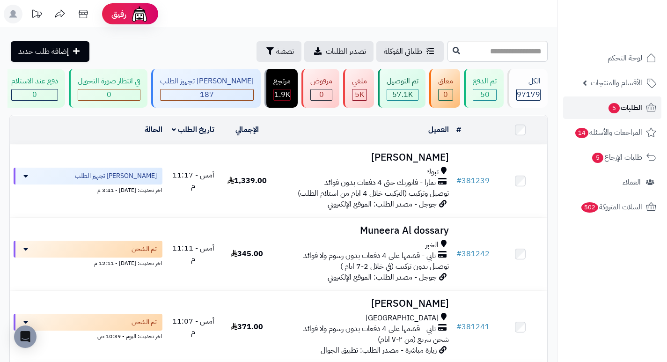
click at [617, 102] on span "الطلبات 5" at bounding box center [624, 107] width 35 height 13
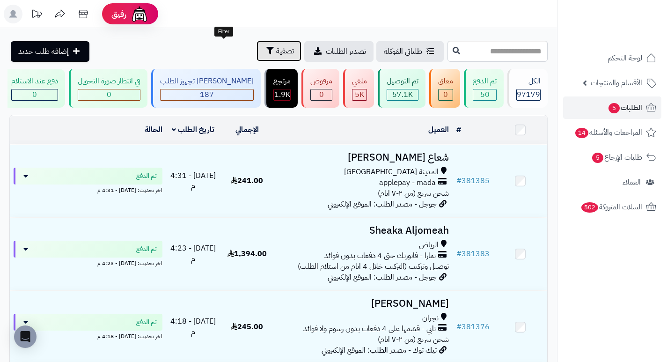
click at [276, 56] on span "تصفية" at bounding box center [285, 50] width 18 height 11
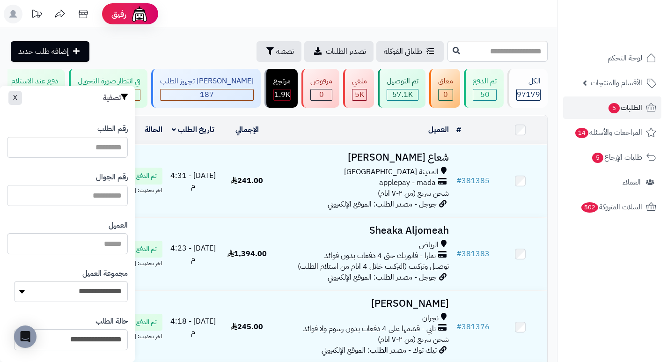
paste input "*********"
type input "*********"
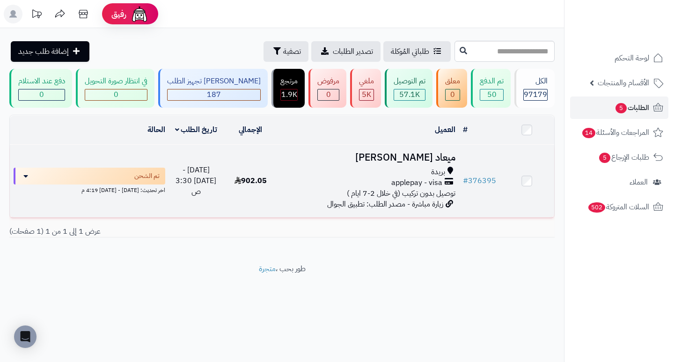
click at [451, 163] on h3 "ميعاد [PERSON_NAME]" at bounding box center [368, 157] width 174 height 11
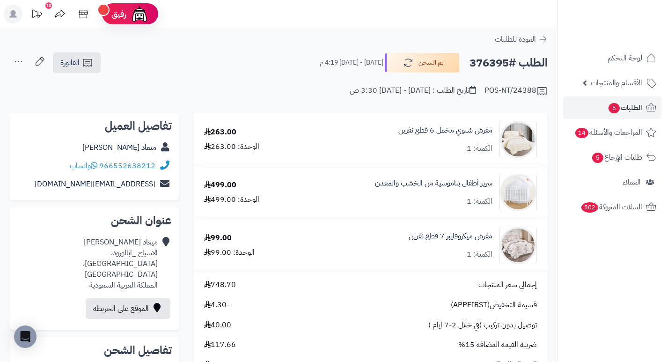
click at [495, 64] on h2 "الطلب #376395" at bounding box center [508, 62] width 78 height 19
copy h2 "376395"
click at [273, 81] on div "POS-NT/24388 تاريخ الطلب : السبت - ١٣ سبتمبر ٢٠٢٥ - 3:30 ص" at bounding box center [278, 85] width 538 height 22
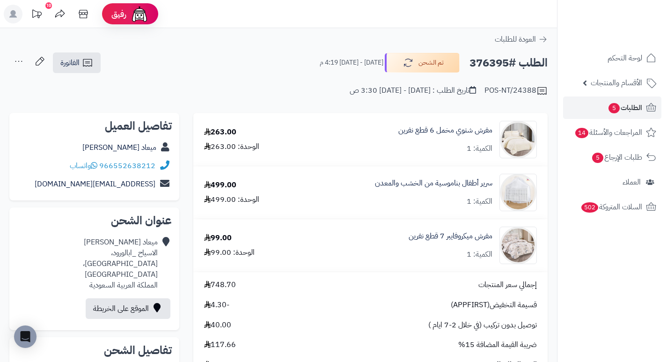
click at [298, 90] on div "POS-NT/24388 تاريخ الطلب : السبت - ١٣ سبتمبر ٢٠٢٥ - 3:30 ص" at bounding box center [278, 85] width 538 height 22
click at [311, 56] on div "الطلب #376395 تم الشحن السبت - ٢٧ سبتمبر ٢٠٢٥ - 4:19 م" at bounding box center [429, 63] width 236 height 20
drag, startPoint x: 405, startPoint y: 89, endPoint x: 363, endPoint y: 92, distance: 41.2
click at [363, 92] on div "تاريخ الطلب : السبت - ١٣ سبتمبر ٢٠٢٥ - 3:30 ص" at bounding box center [412, 90] width 126 height 11
click at [397, 102] on div "**********" at bounding box center [278, 79] width 557 height 54
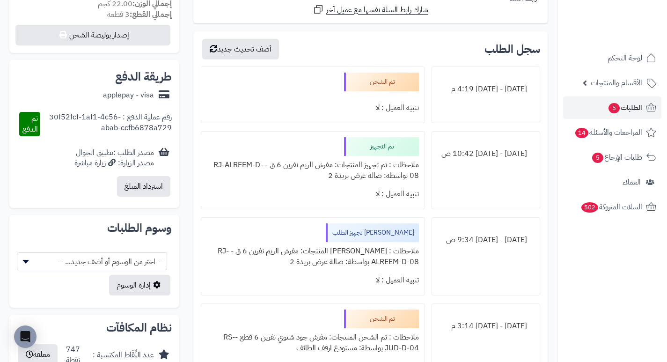
scroll to position [421, 0]
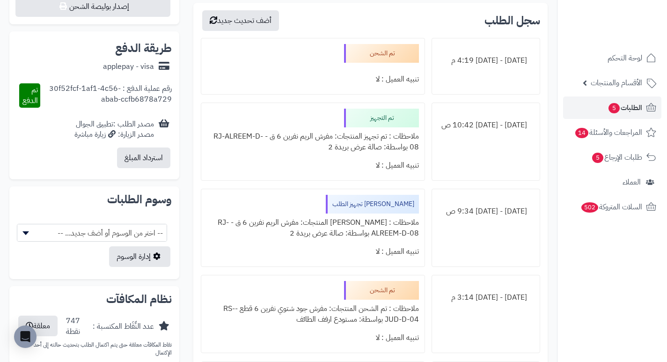
drag, startPoint x: 379, startPoint y: 149, endPoint x: 313, endPoint y: 151, distance: 66.0
click at [313, 151] on div "ملاحظات : تم تجهيز المنتجات: مفرش الريم نفرين 6 ق - RJ-ALREEM-D-08 بواسطة: صالة…" at bounding box center [312, 141] width 211 height 29
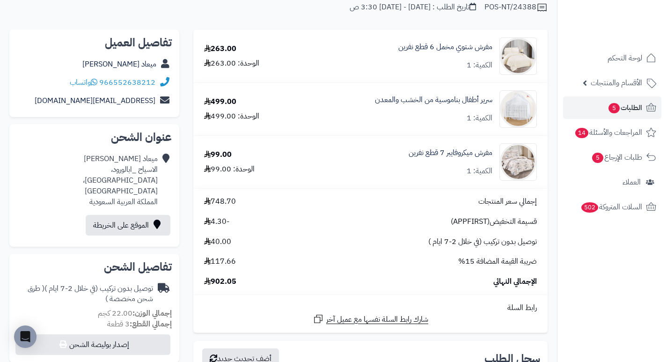
scroll to position [0, 0]
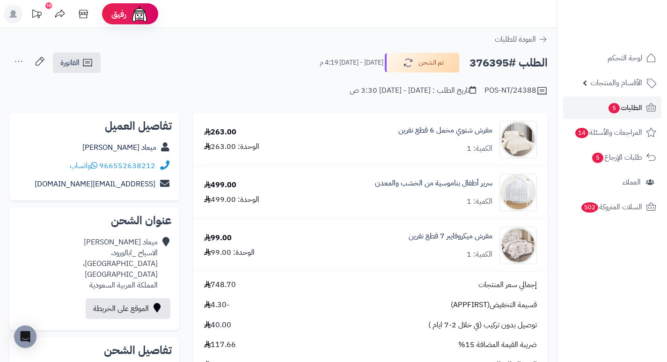
click at [607, 109] on span "الطلبات 5" at bounding box center [624, 107] width 35 height 13
